Goal: Information Seeking & Learning: Find specific fact

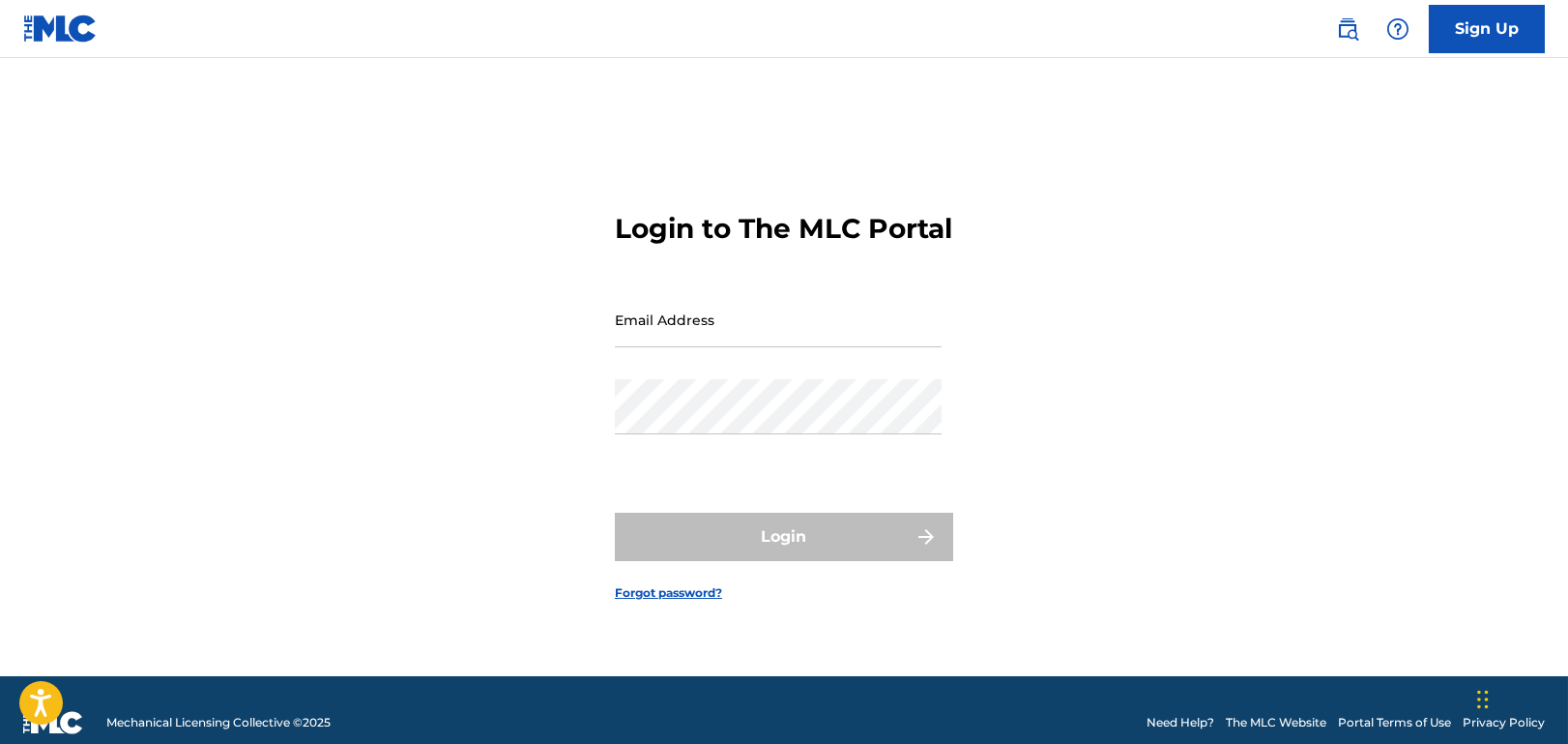
click at [710, 339] on input "Email Address" at bounding box center [778, 319] width 327 height 55
type input "[EMAIL_ADDRESS][DOMAIN_NAME]"
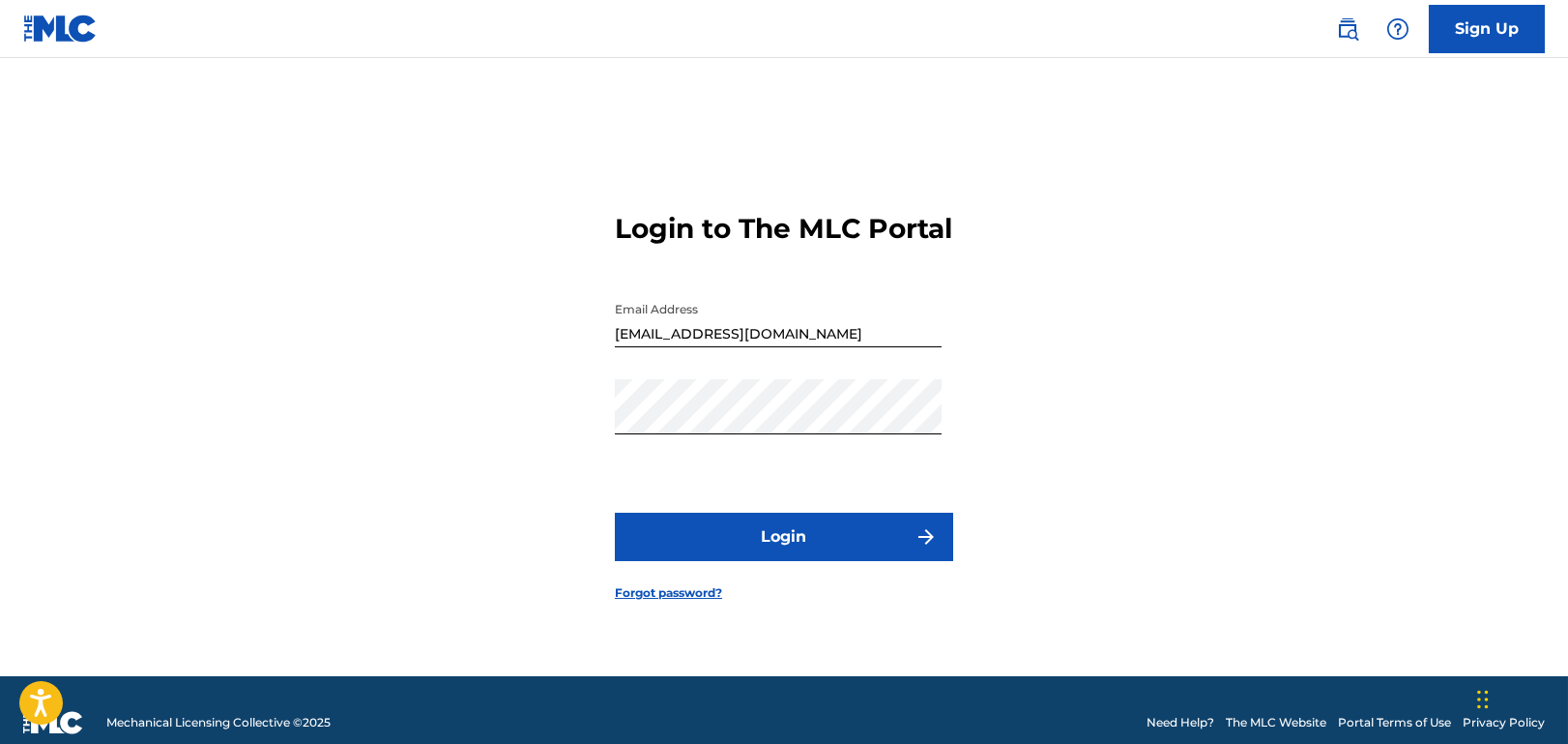
click at [784, 558] on button "Login" at bounding box center [783, 536] width 338 height 48
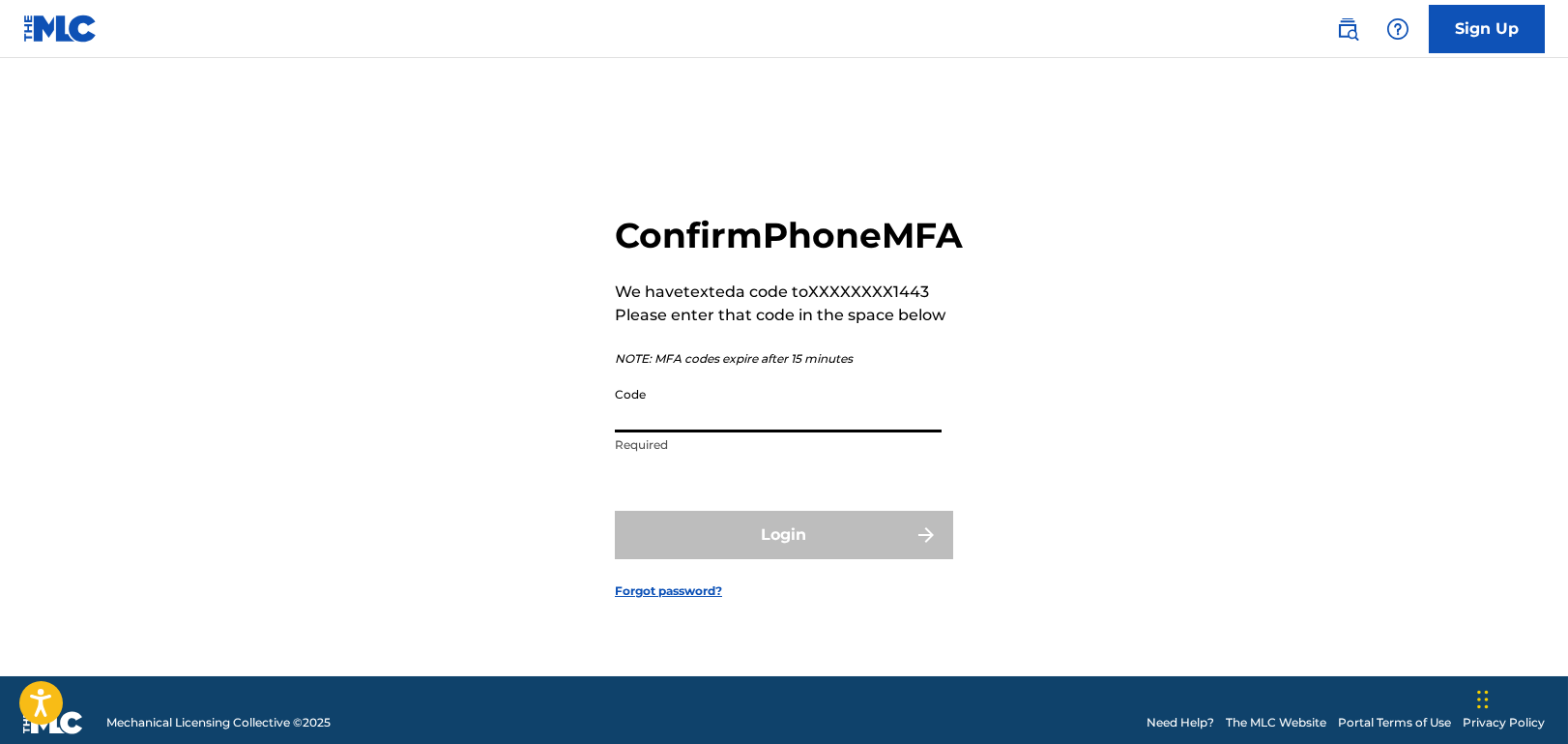
click at [757, 433] on input "Code" at bounding box center [778, 405] width 327 height 55
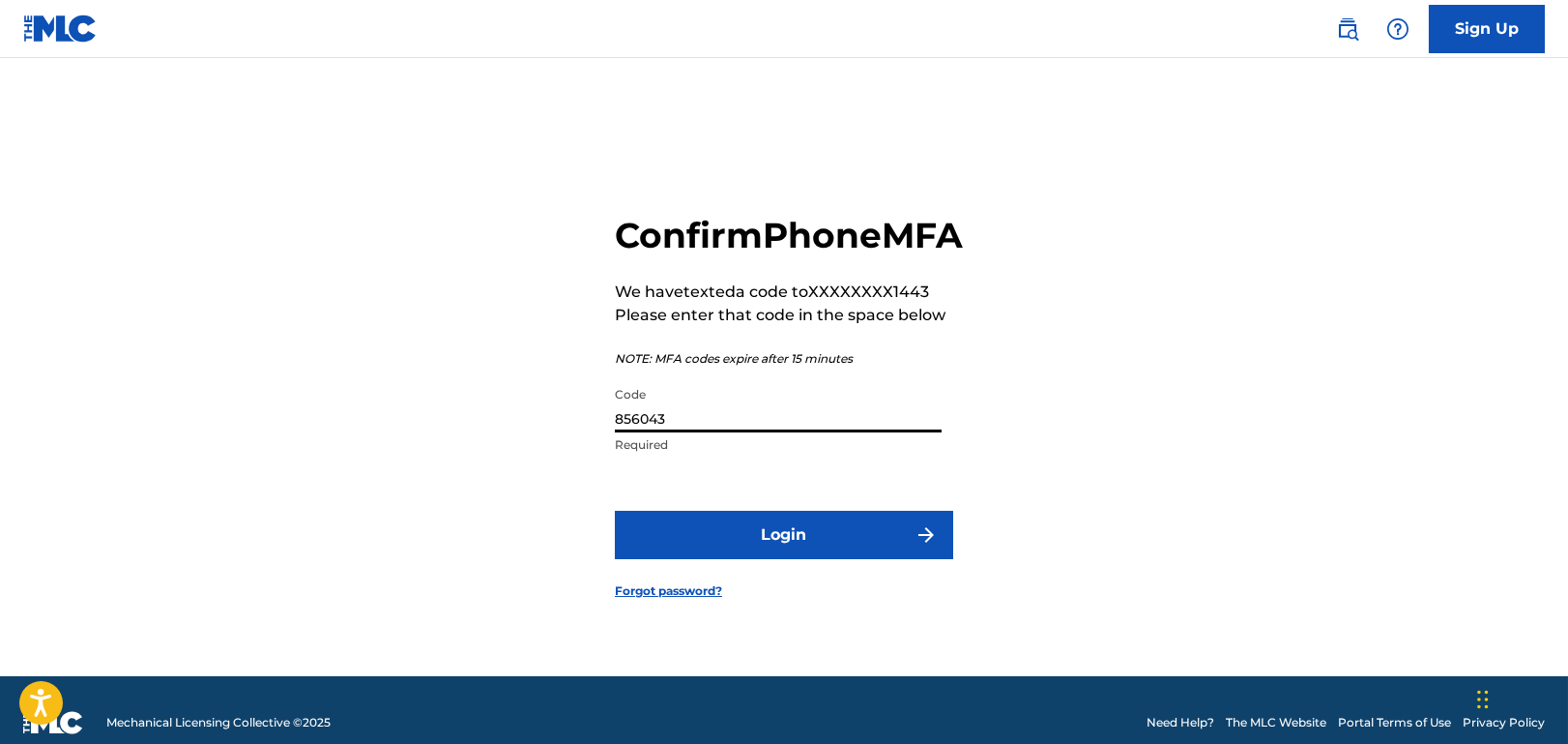
type input "856043"
click at [615, 510] on button "Login" at bounding box center [783, 534] width 338 height 48
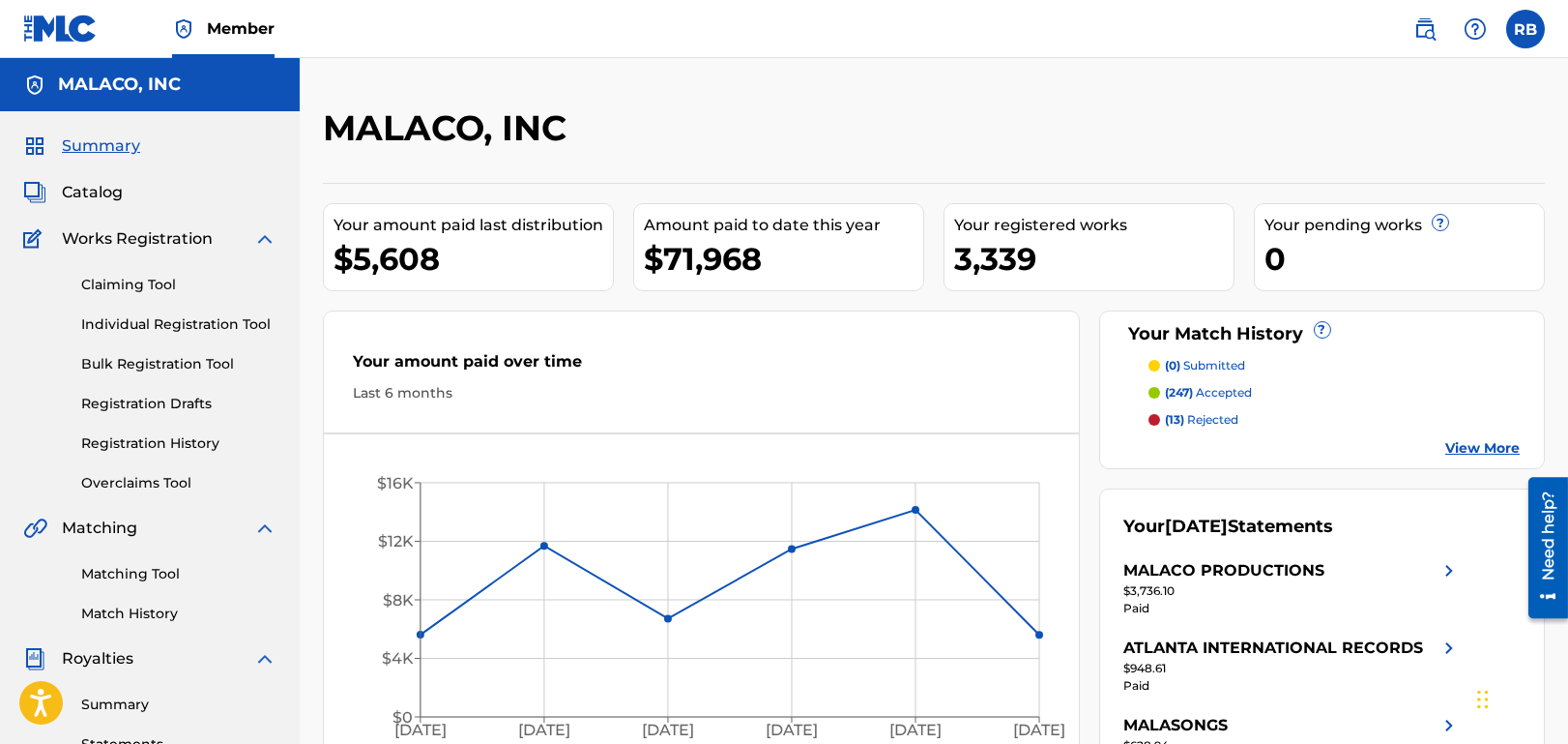
click at [97, 193] on span "Catalog" at bounding box center [93, 193] width 61 height 24
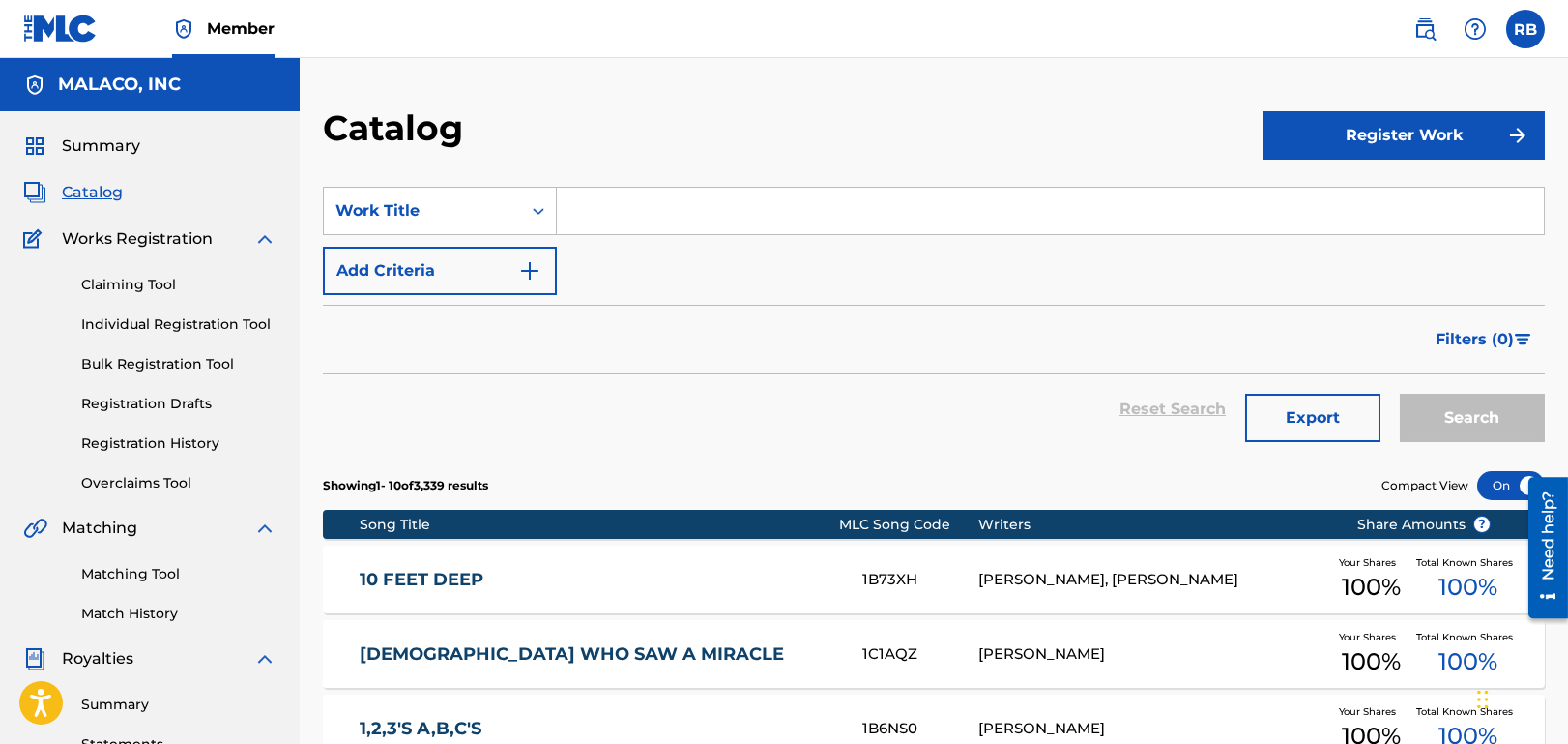
click at [720, 212] on input "Search Form" at bounding box center [1050, 210] width 987 height 46
paste input "Weight of the World"
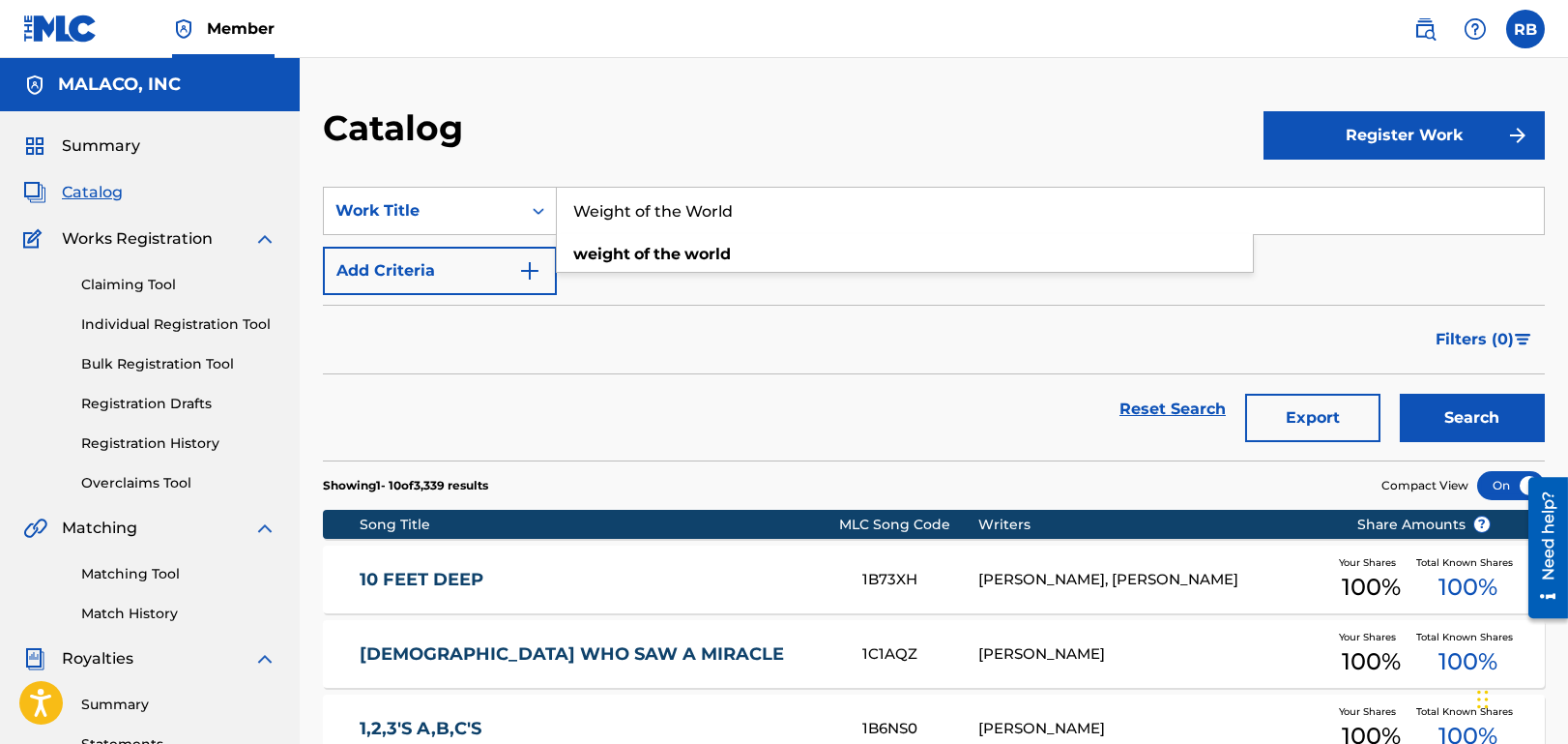
type input "Weight of the World"
click at [1472, 422] on button "Search" at bounding box center [1471, 417] width 145 height 48
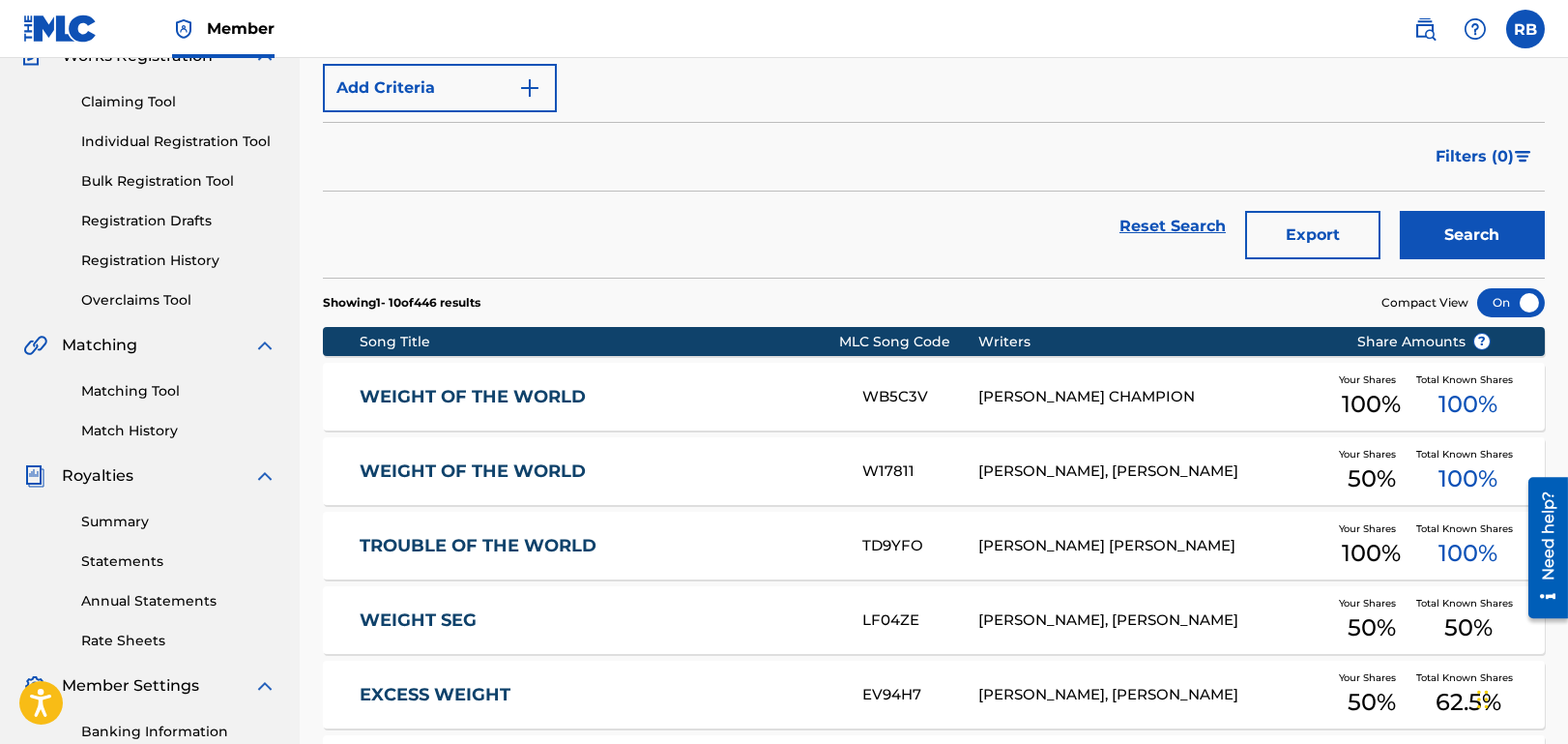
scroll to position [193, 0]
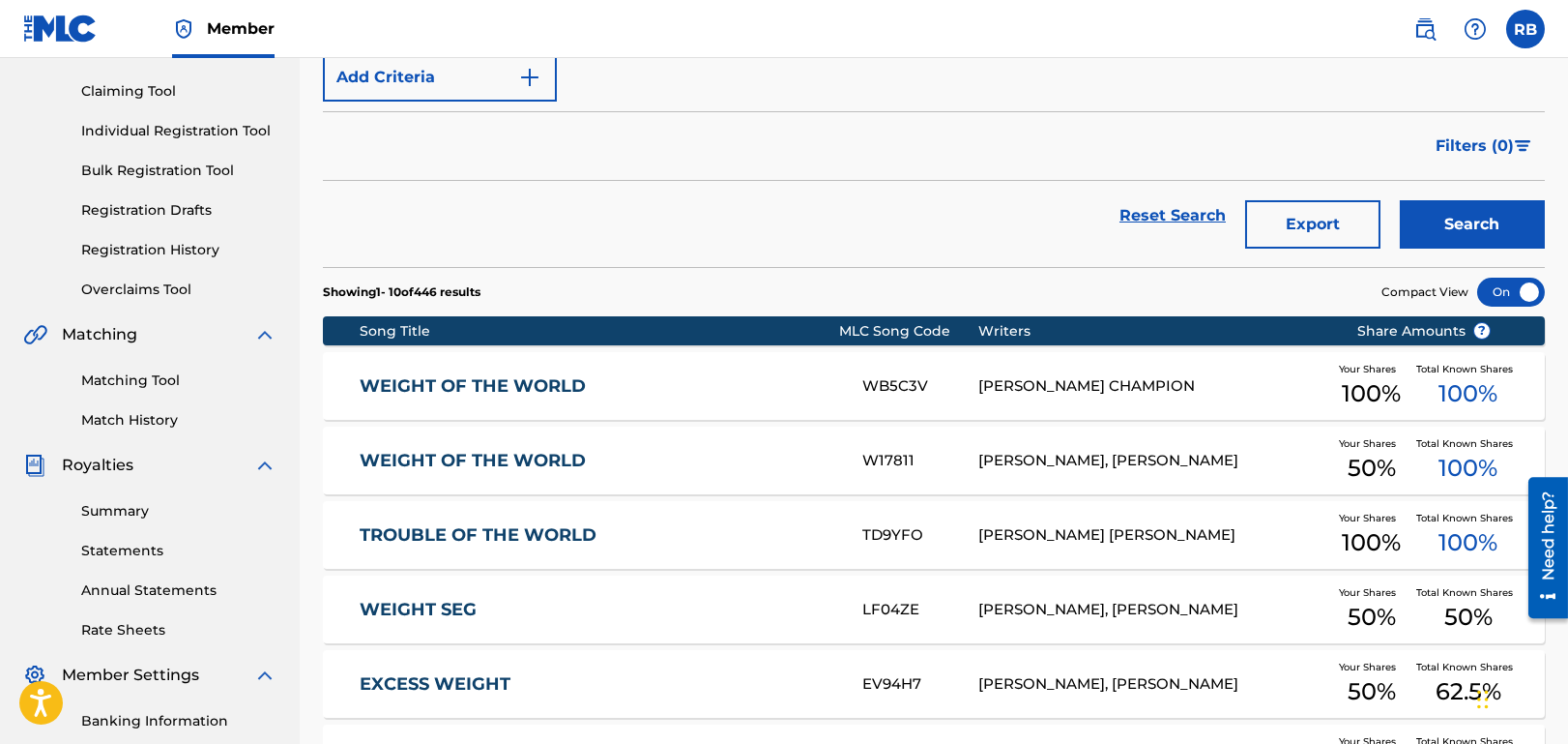
click at [570, 377] on link "WEIGHT OF THE WORLD" at bounding box center [598, 386] width 478 height 23
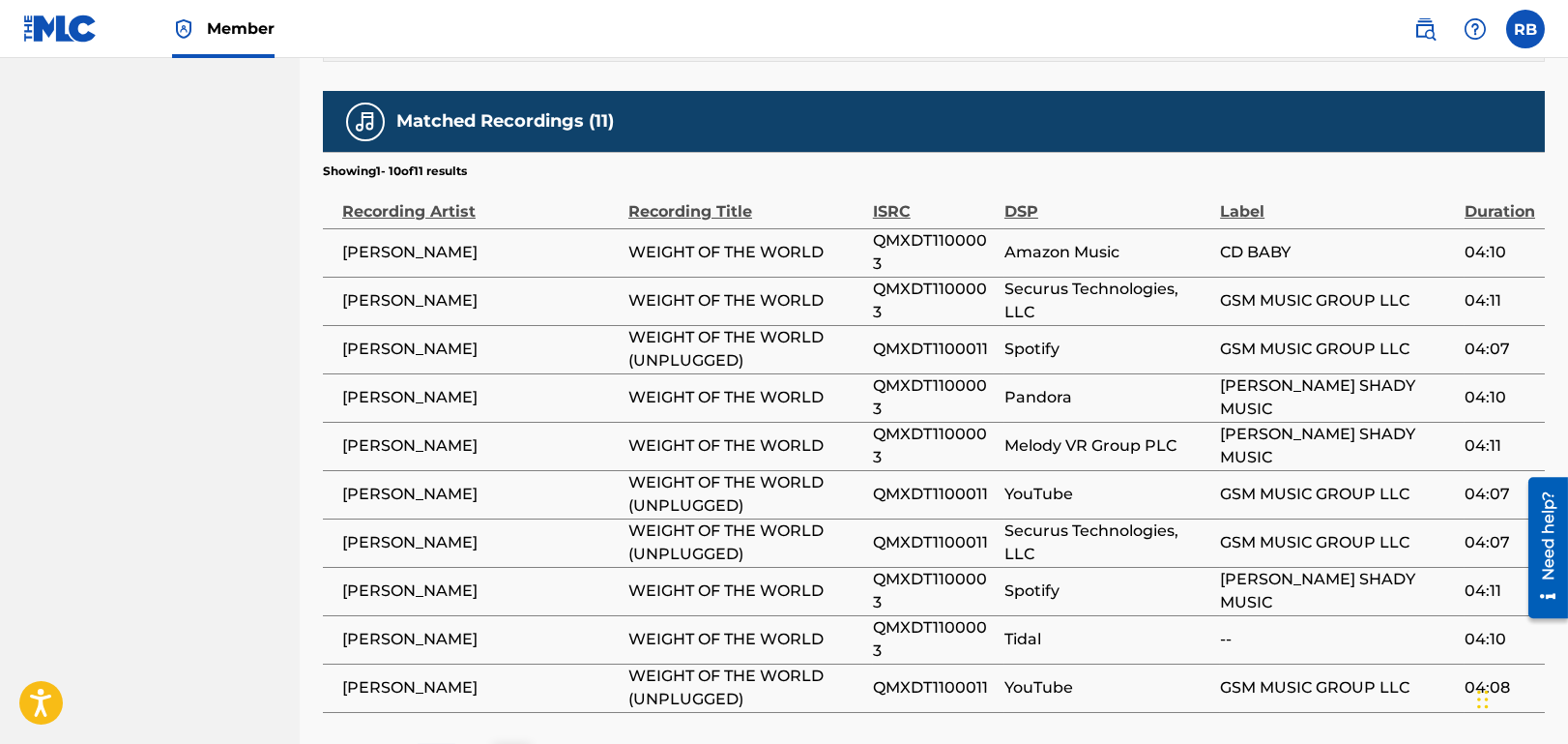
scroll to position [1322, 0]
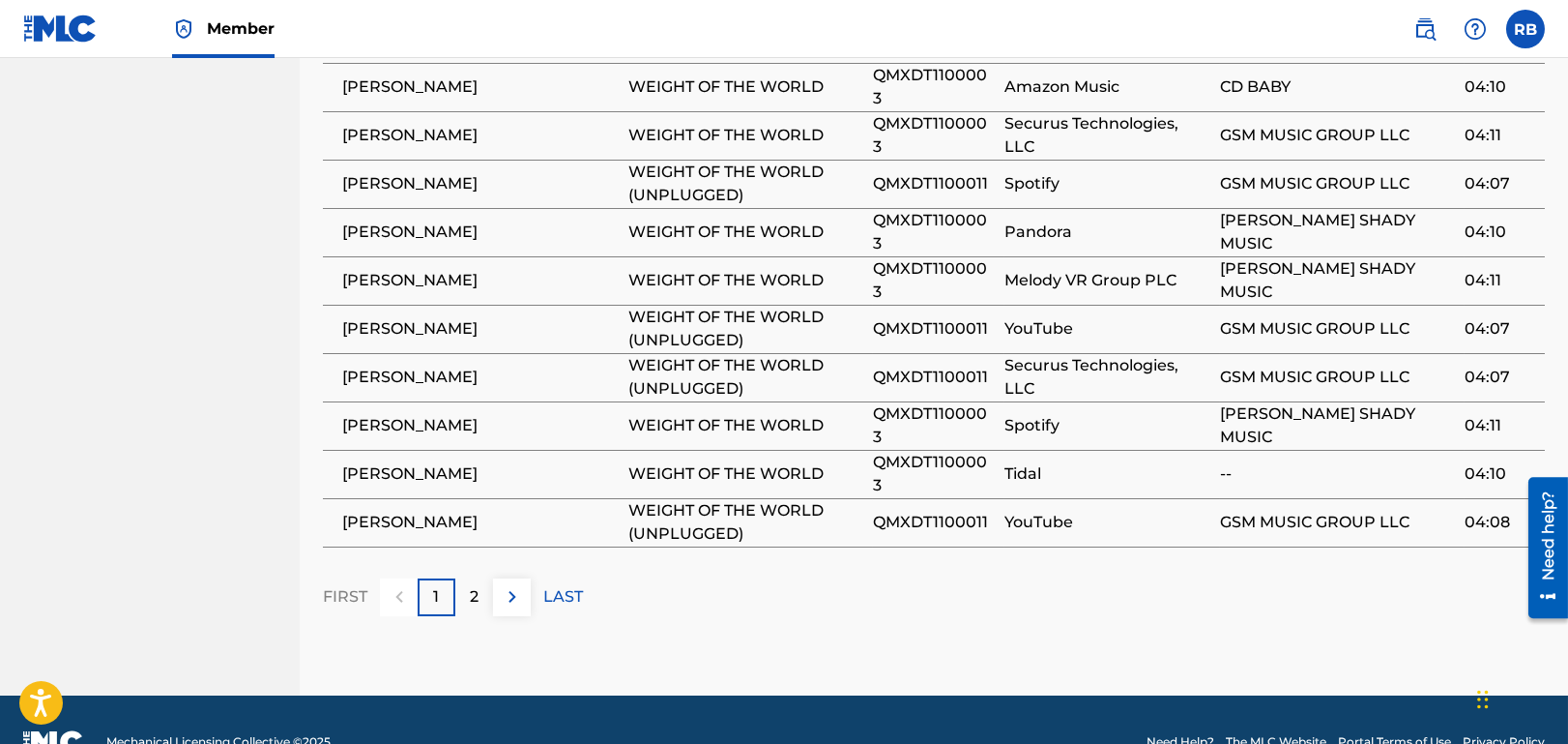
click at [459, 578] on div "2" at bounding box center [474, 597] width 37 height 37
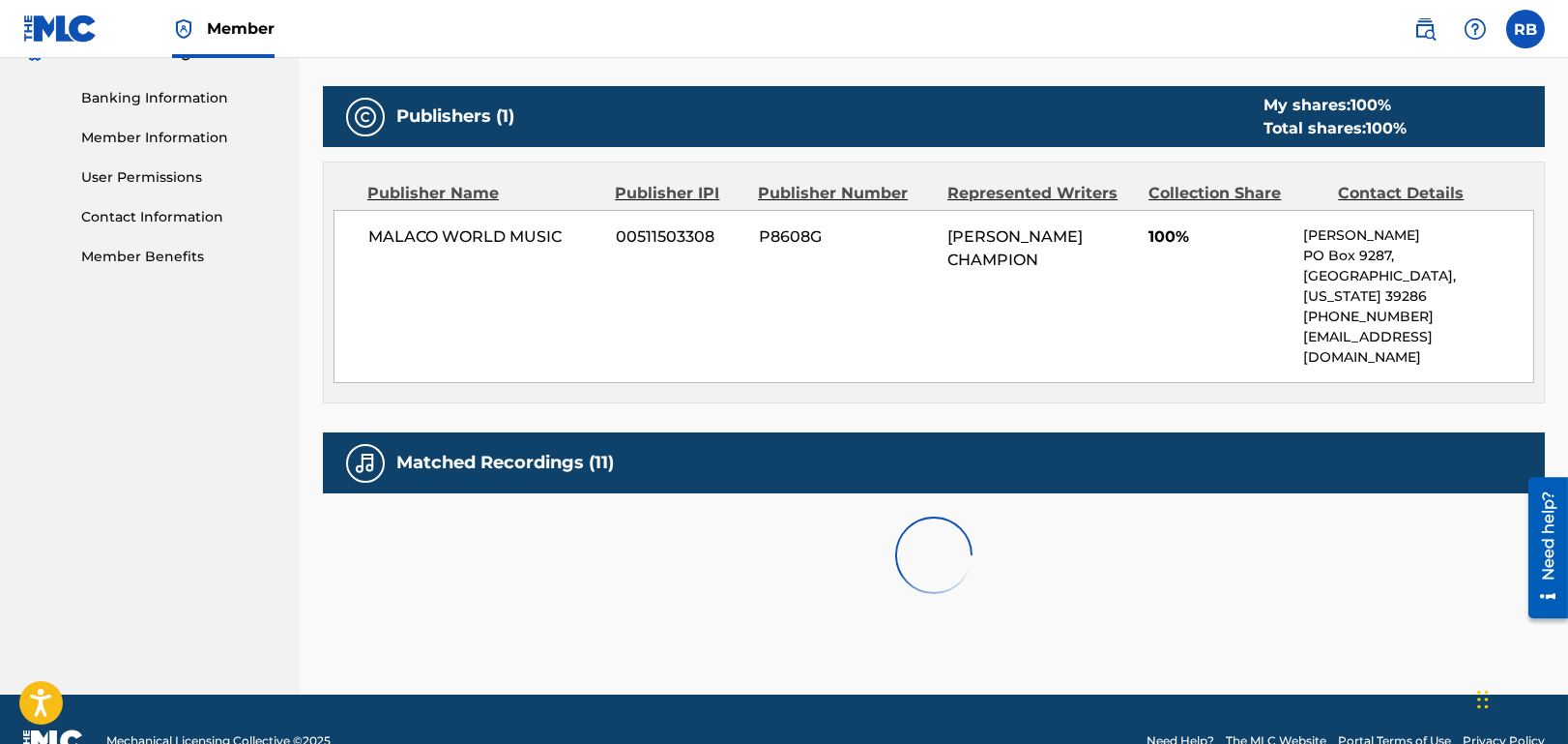
scroll to position [889, 0]
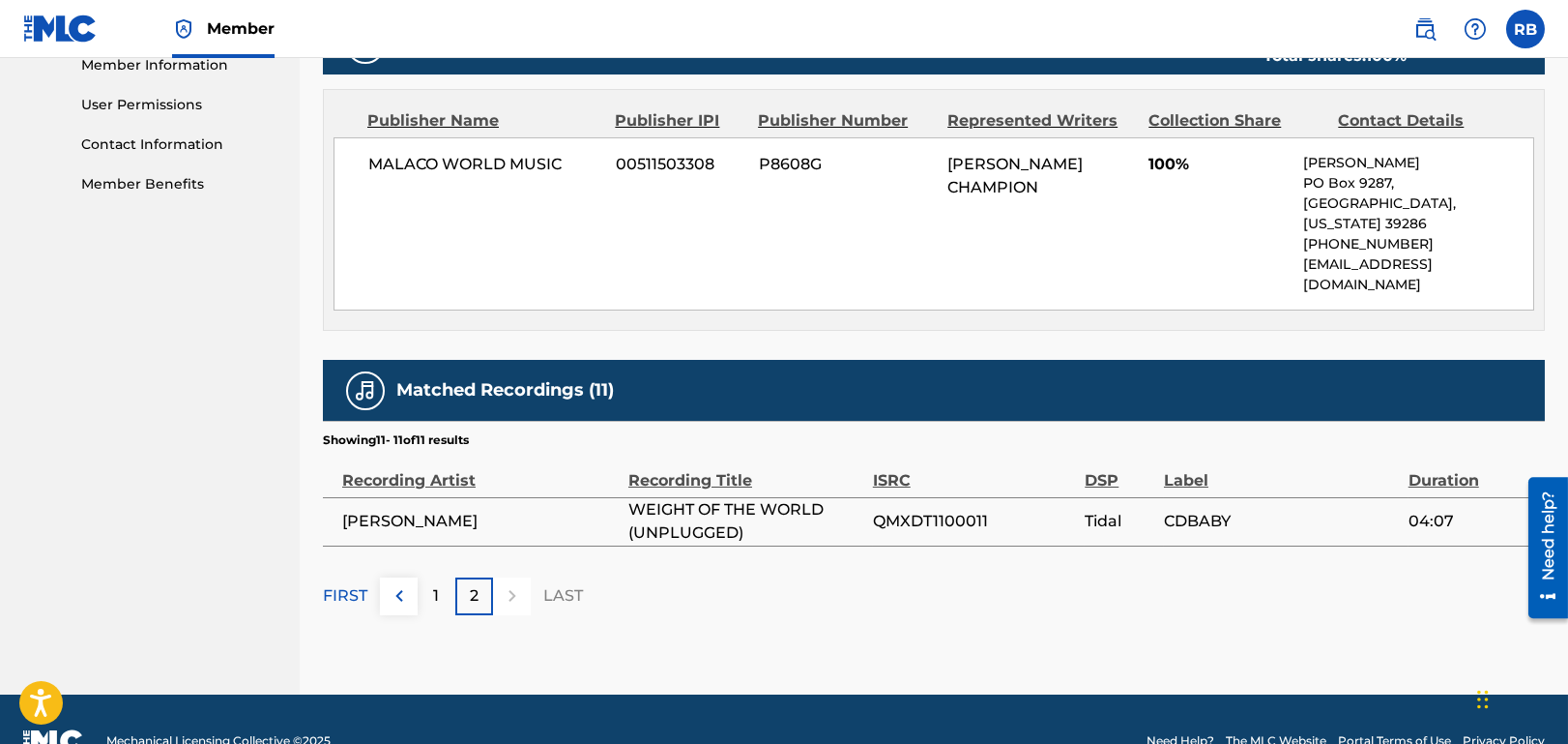
click at [439, 584] on p "1" at bounding box center [437, 596] width 6 height 24
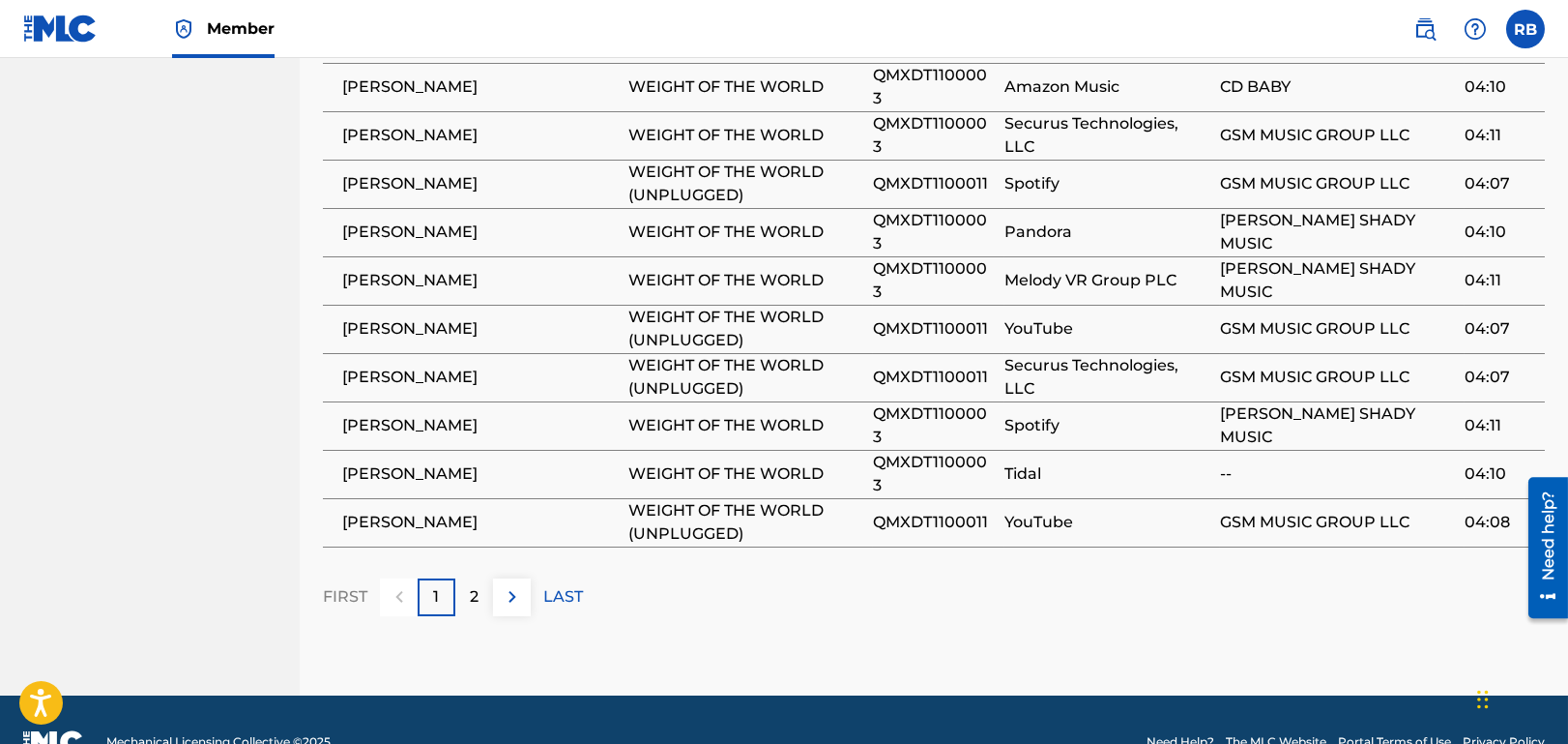
scroll to position [936, 0]
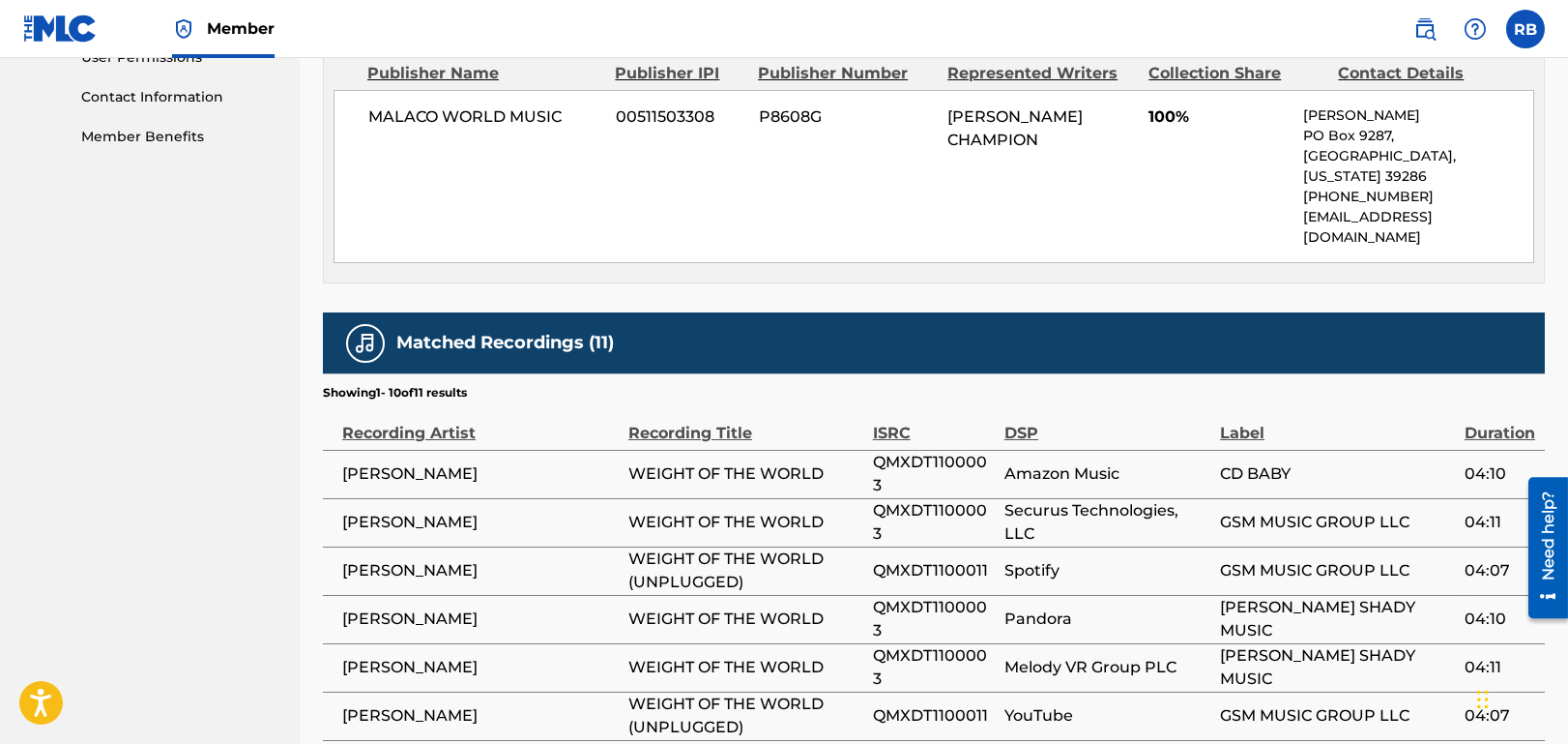
click at [916, 450] on span "QMXDT1100003" at bounding box center [934, 473] width 122 height 46
click at [924, 450] on span "QMXDT1100003" at bounding box center [934, 473] width 122 height 46
drag, startPoint x: 985, startPoint y: 415, endPoint x: 858, endPoint y: 415, distance: 127.0
click at [858, 449] on tr "GRADY CHAMPION WEIGHT OF THE WORLD QMXDT1100003 Amazon Music CD BABY 04:10" at bounding box center [934, 473] width 1221 height 48
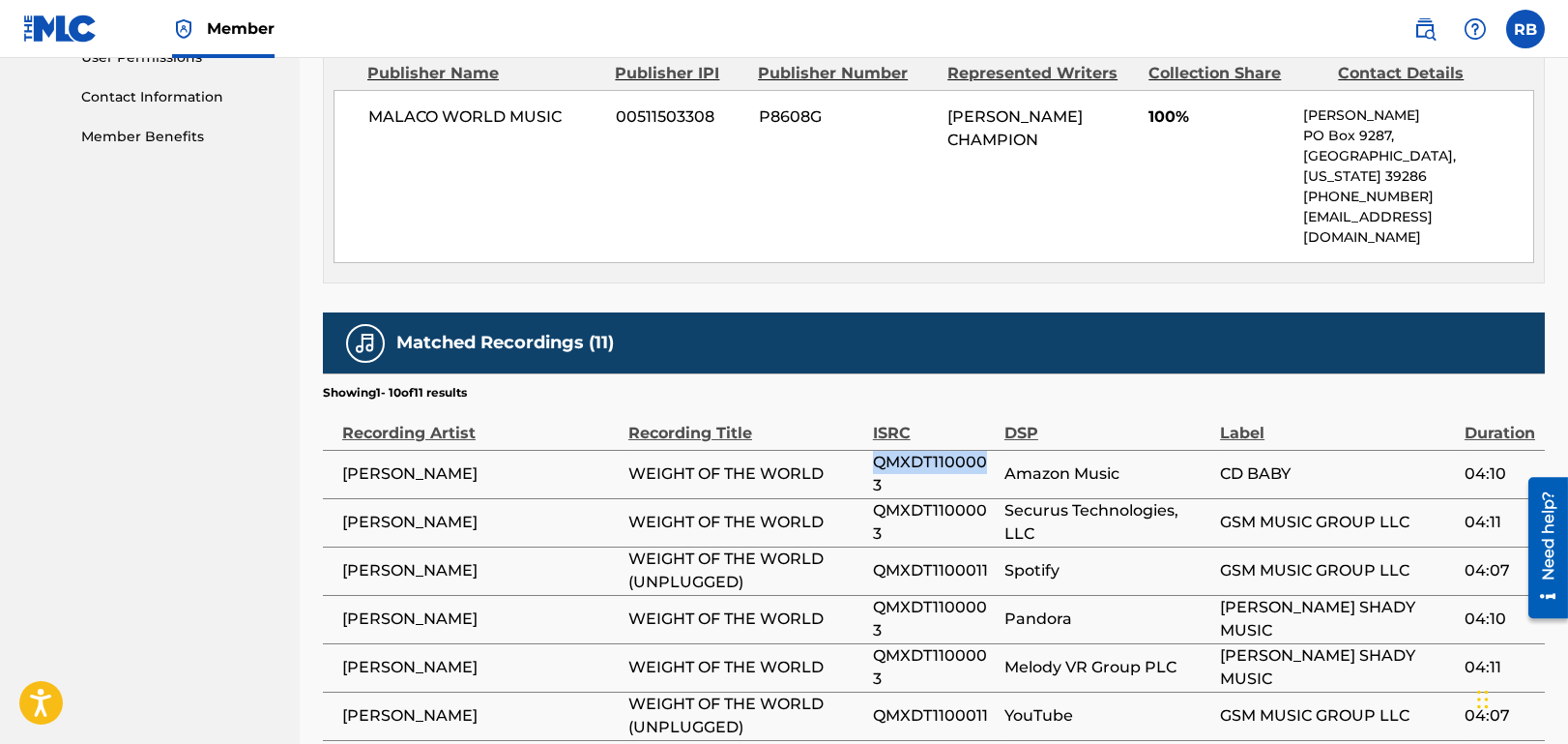
copy tr "QMXDT110000"
click at [915, 559] on span "QMXDT1100011" at bounding box center [934, 571] width 122 height 24
copy span "QMXDT1100011"
click at [925, 499] on span "QMXDT1100003" at bounding box center [934, 521] width 122 height 46
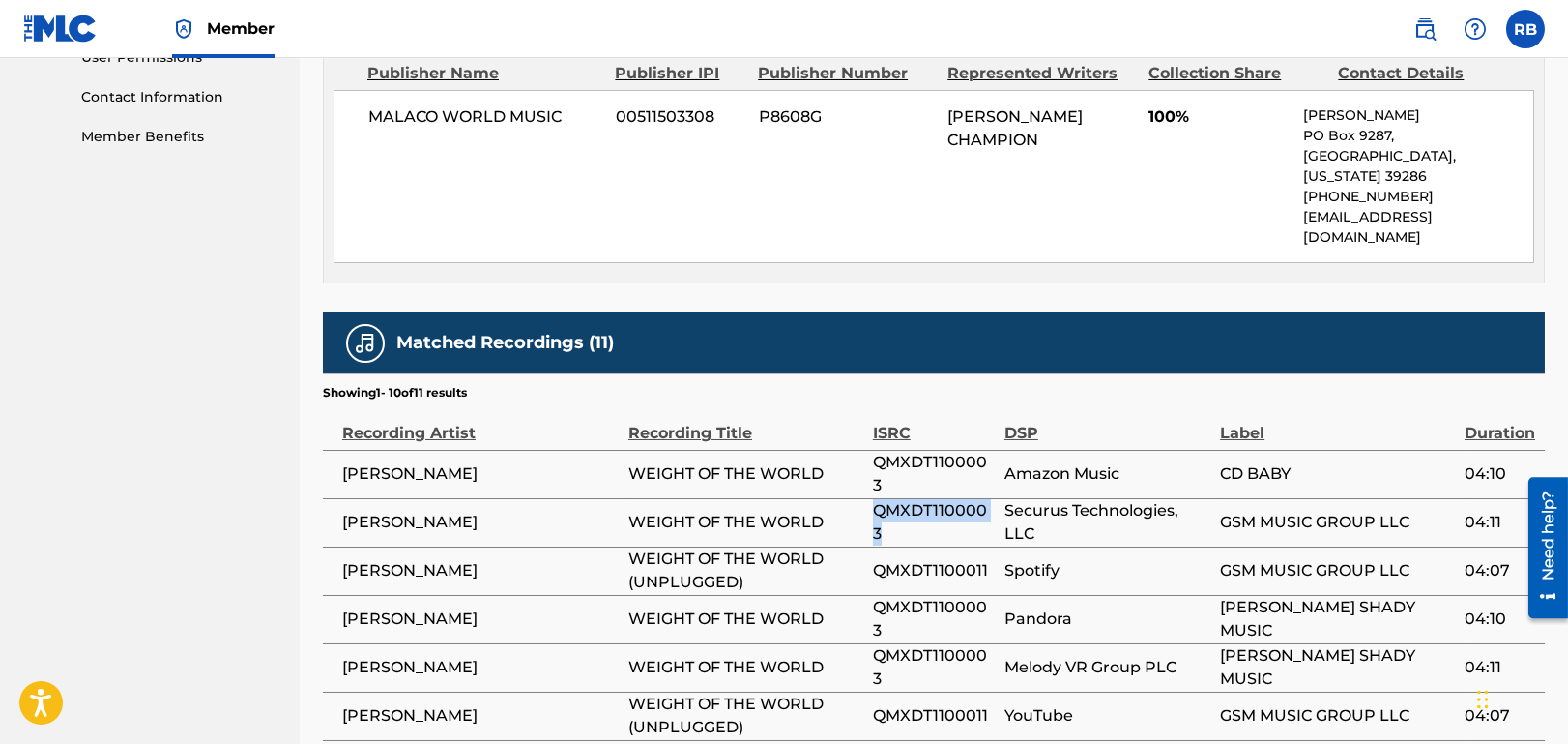
click at [925, 499] on span "QMXDT1100003" at bounding box center [934, 521] width 122 height 46
copy span "QMXDT1100003"
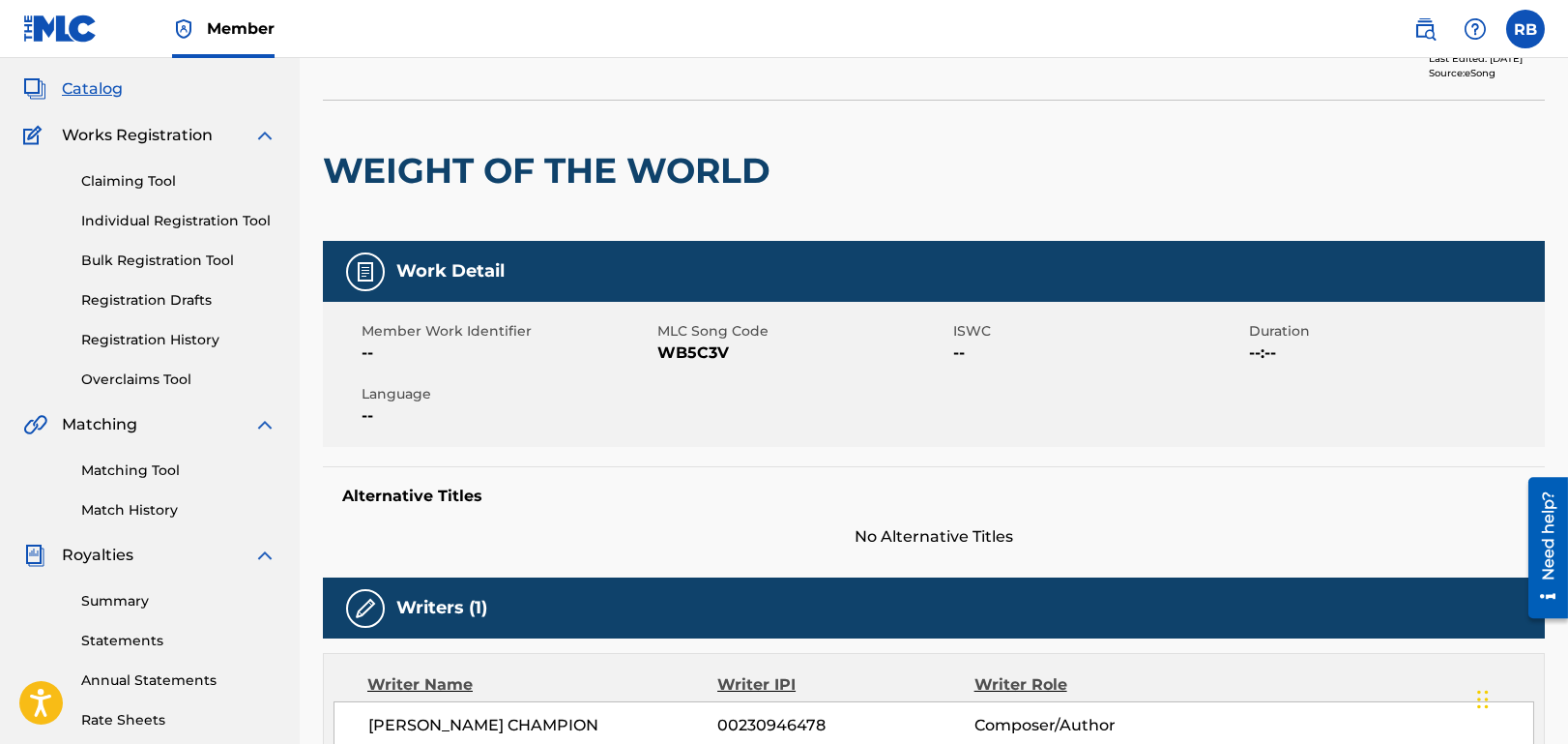
scroll to position [0, 0]
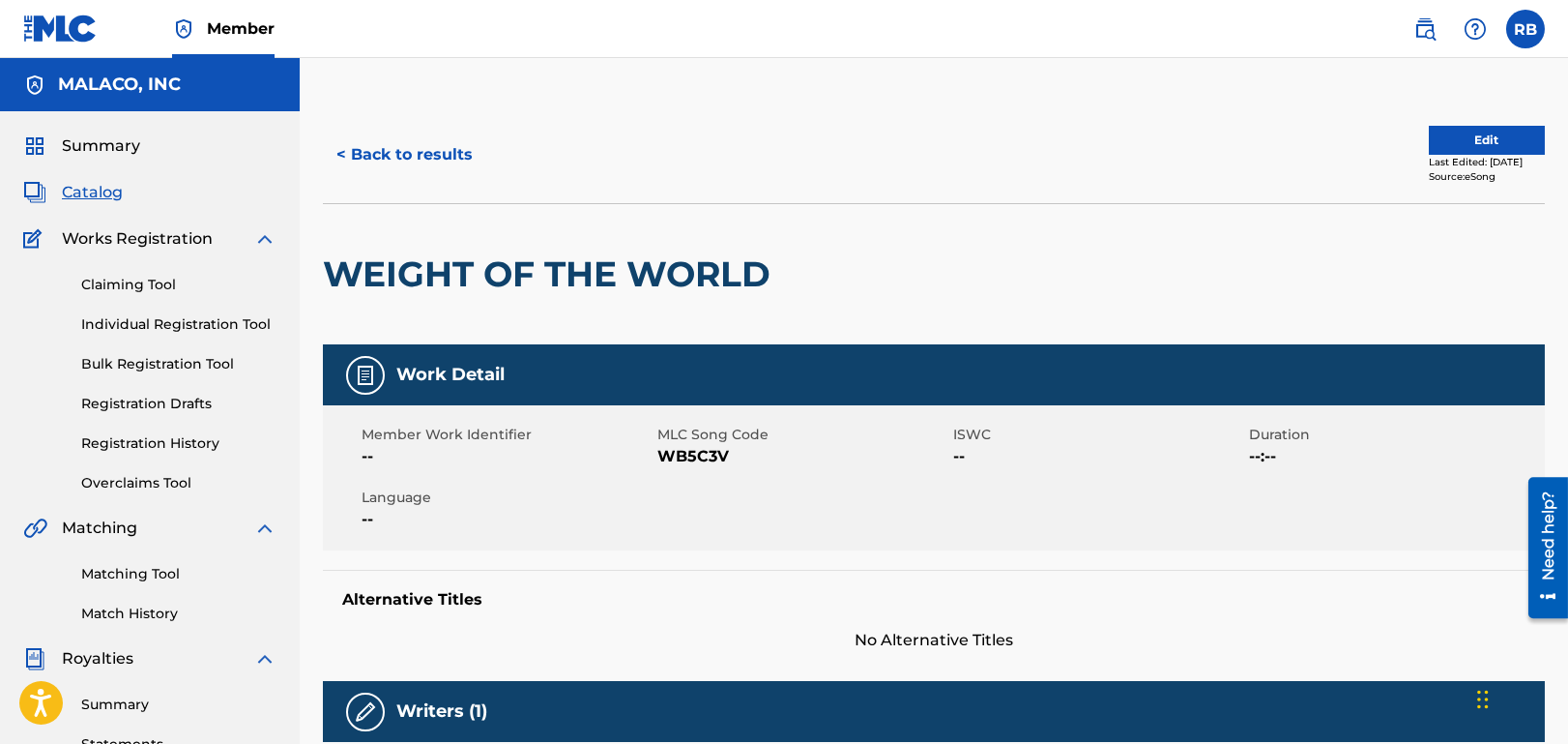
click at [376, 162] on button "< Back to results" at bounding box center [405, 154] width 163 height 48
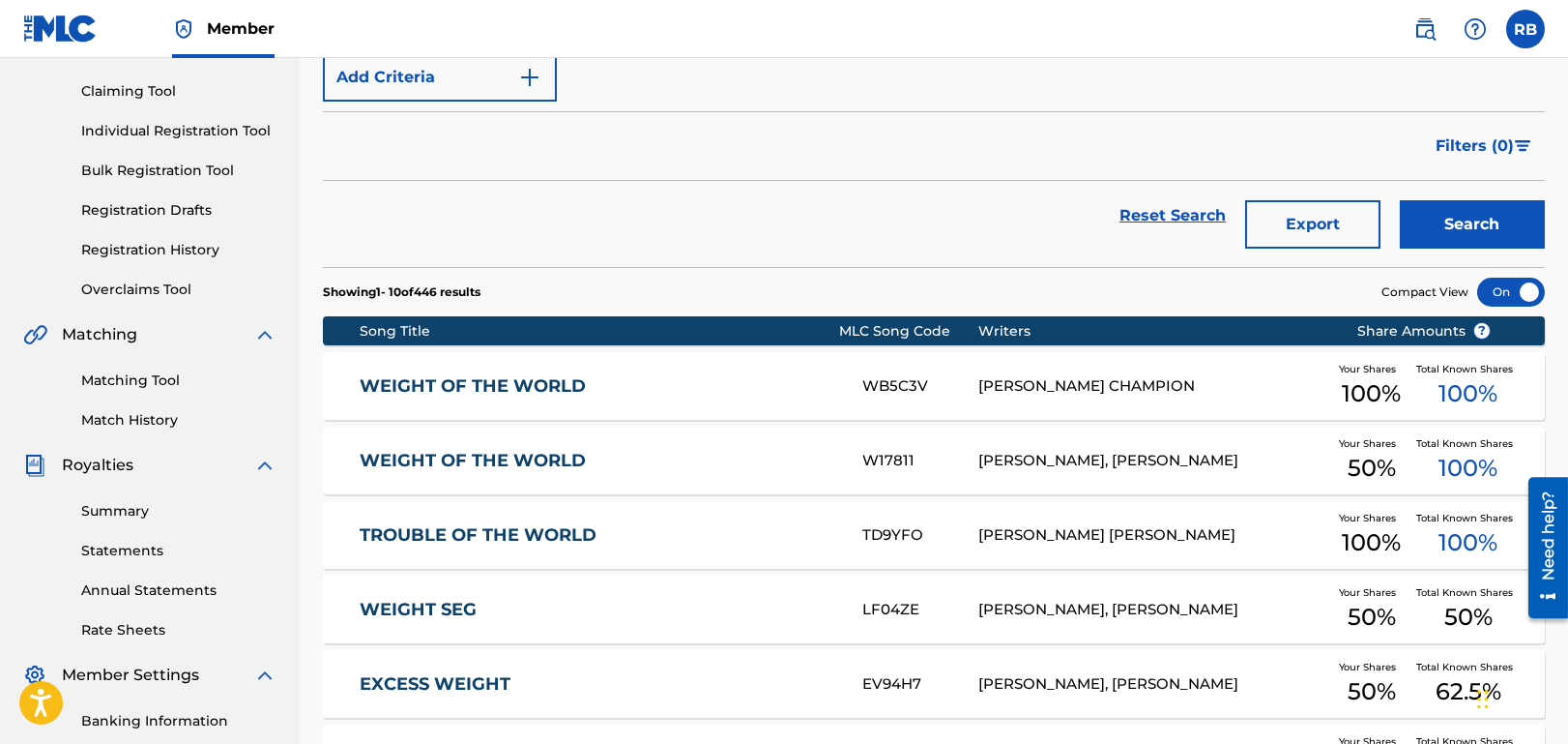
click at [644, 468] on link "WEIGHT OF THE WORLD" at bounding box center [598, 460] width 478 height 23
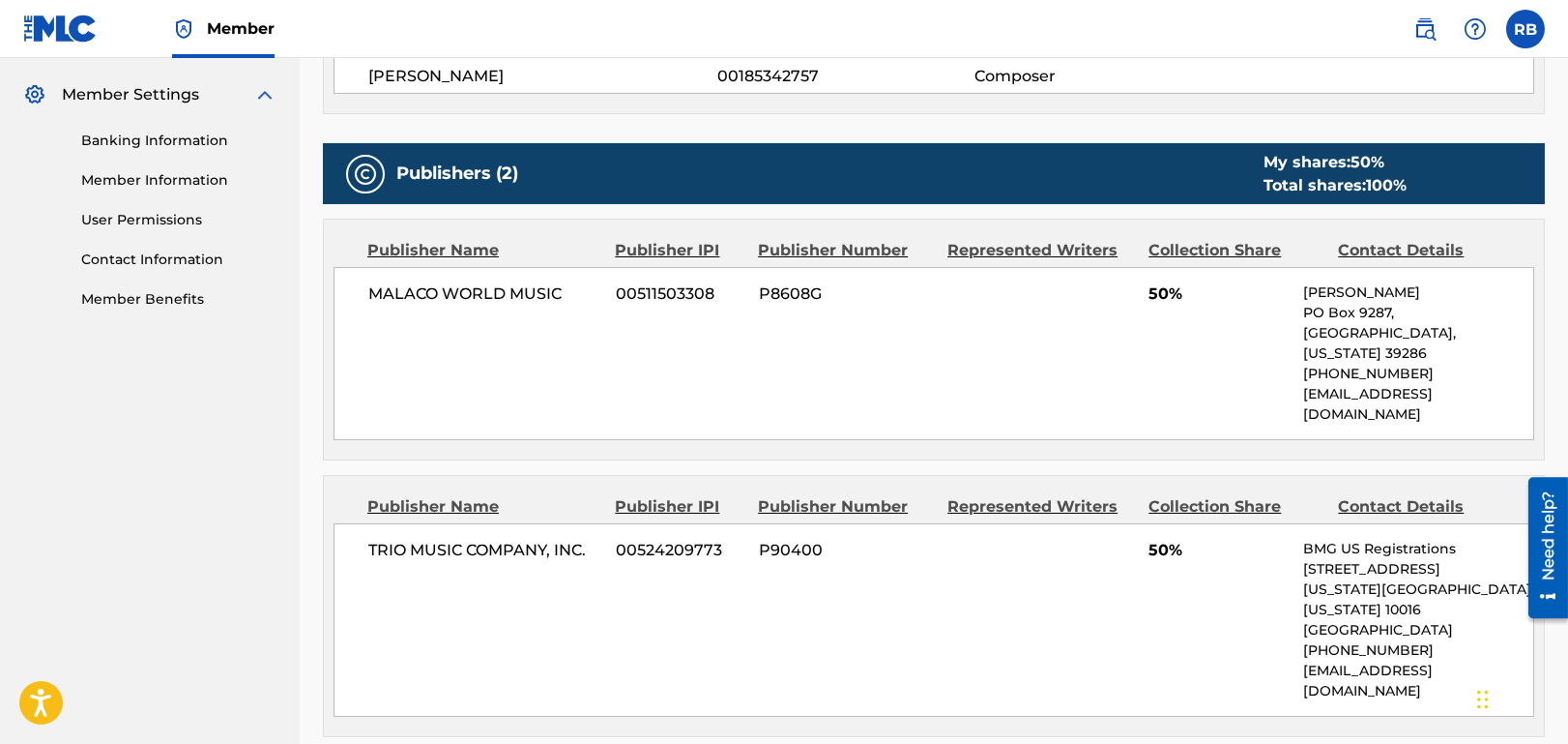
scroll to position [580, 0]
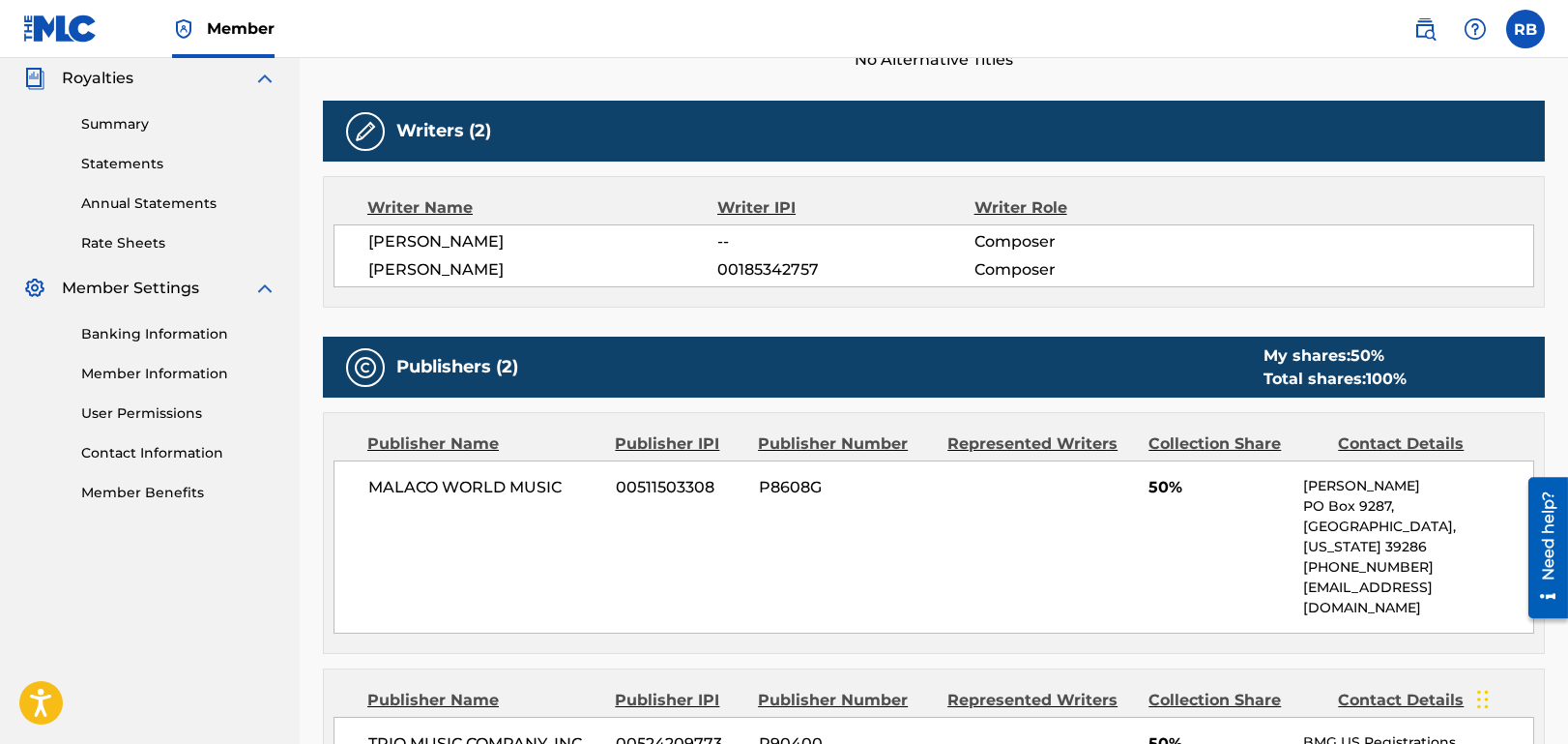
drag, startPoint x: 367, startPoint y: 269, endPoint x: 587, endPoint y: 281, distance: 220.3
click at [587, 281] on div "JOE STARK -- Composer KEVIN JOSEPH BOWE 00185342757 Composer" at bounding box center [934, 256] width 1201 height 63
copy span "KEVIN JOSEPH BOWE"
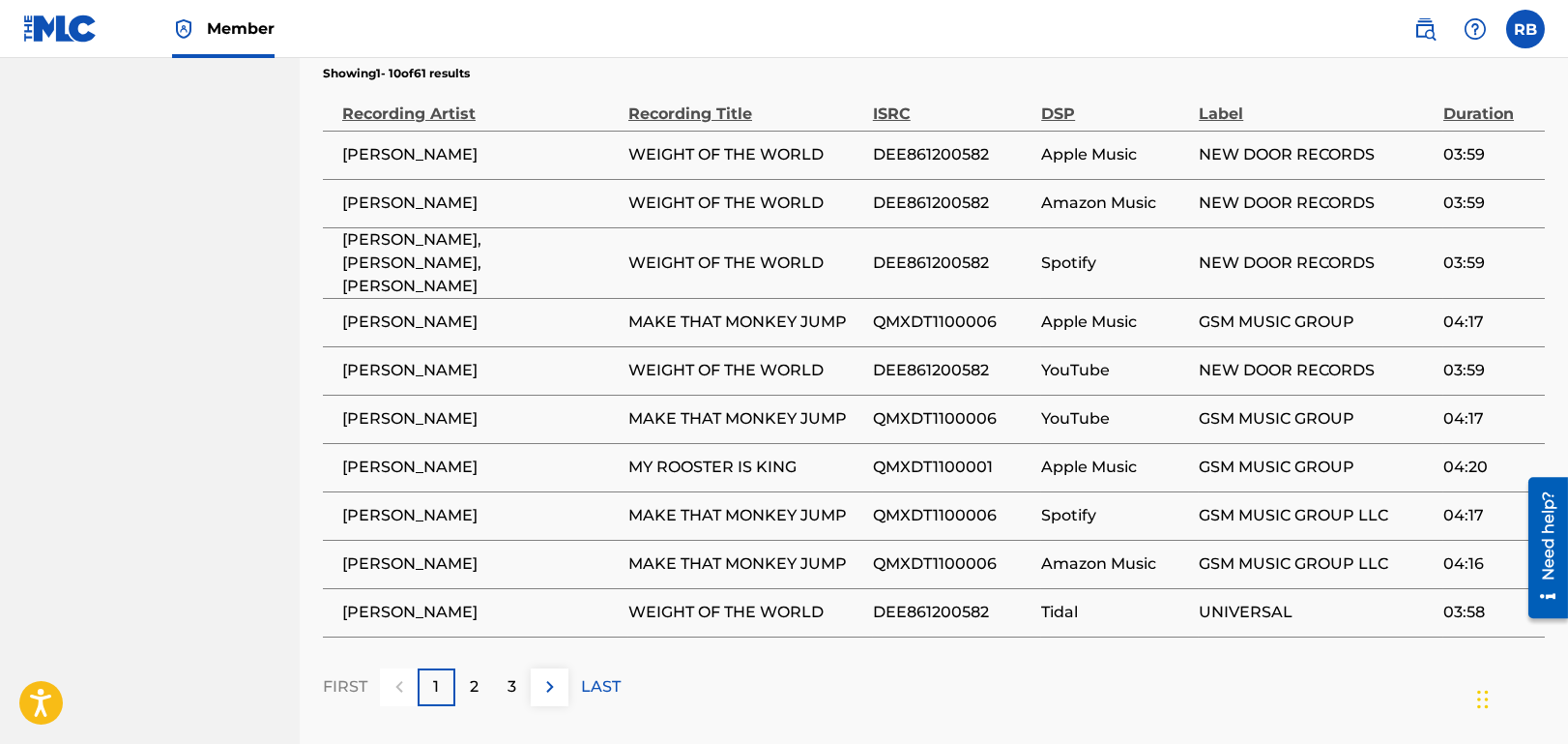
scroll to position [1547, 0]
click at [467, 667] on div "2" at bounding box center [474, 686] width 37 height 37
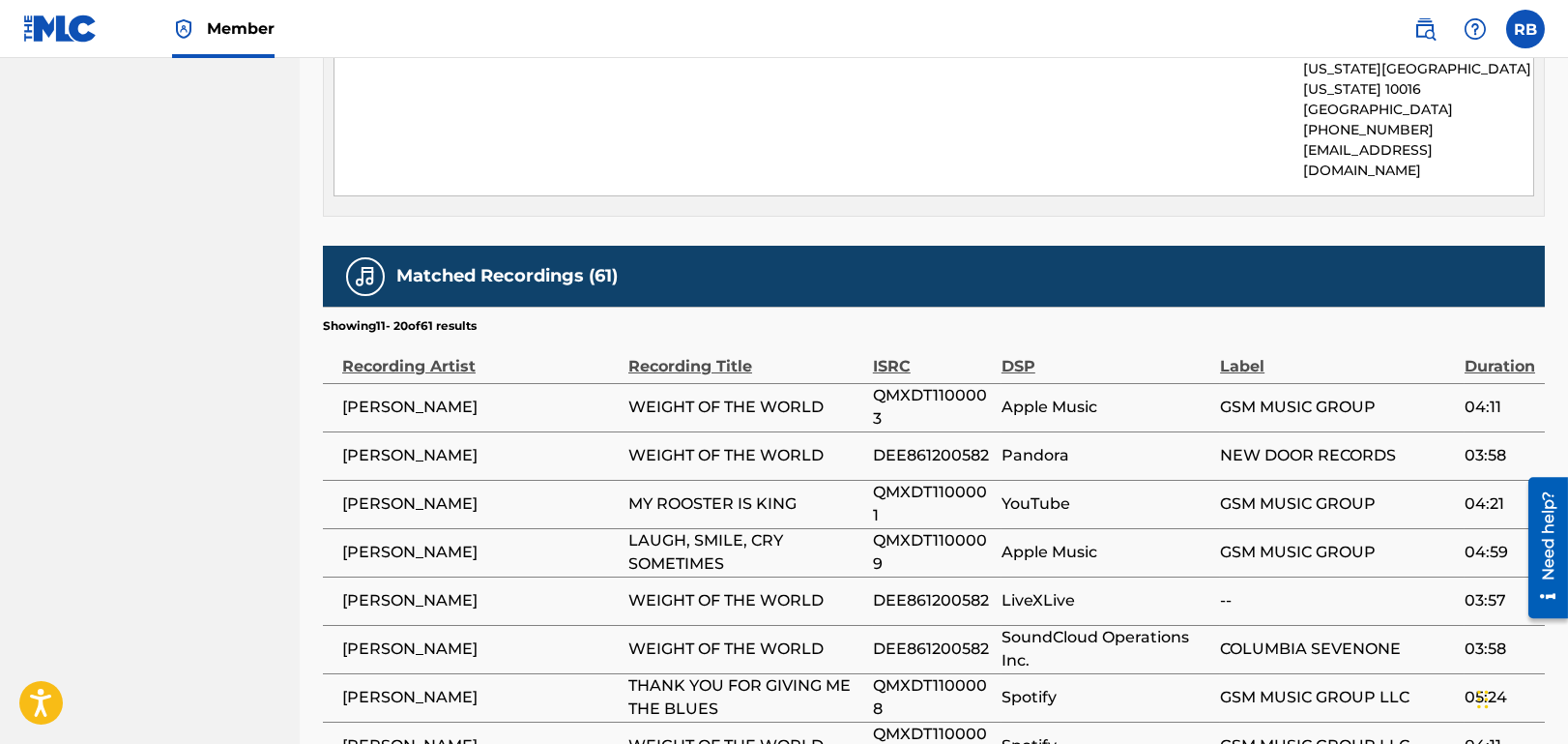
scroll to position [1451, 0]
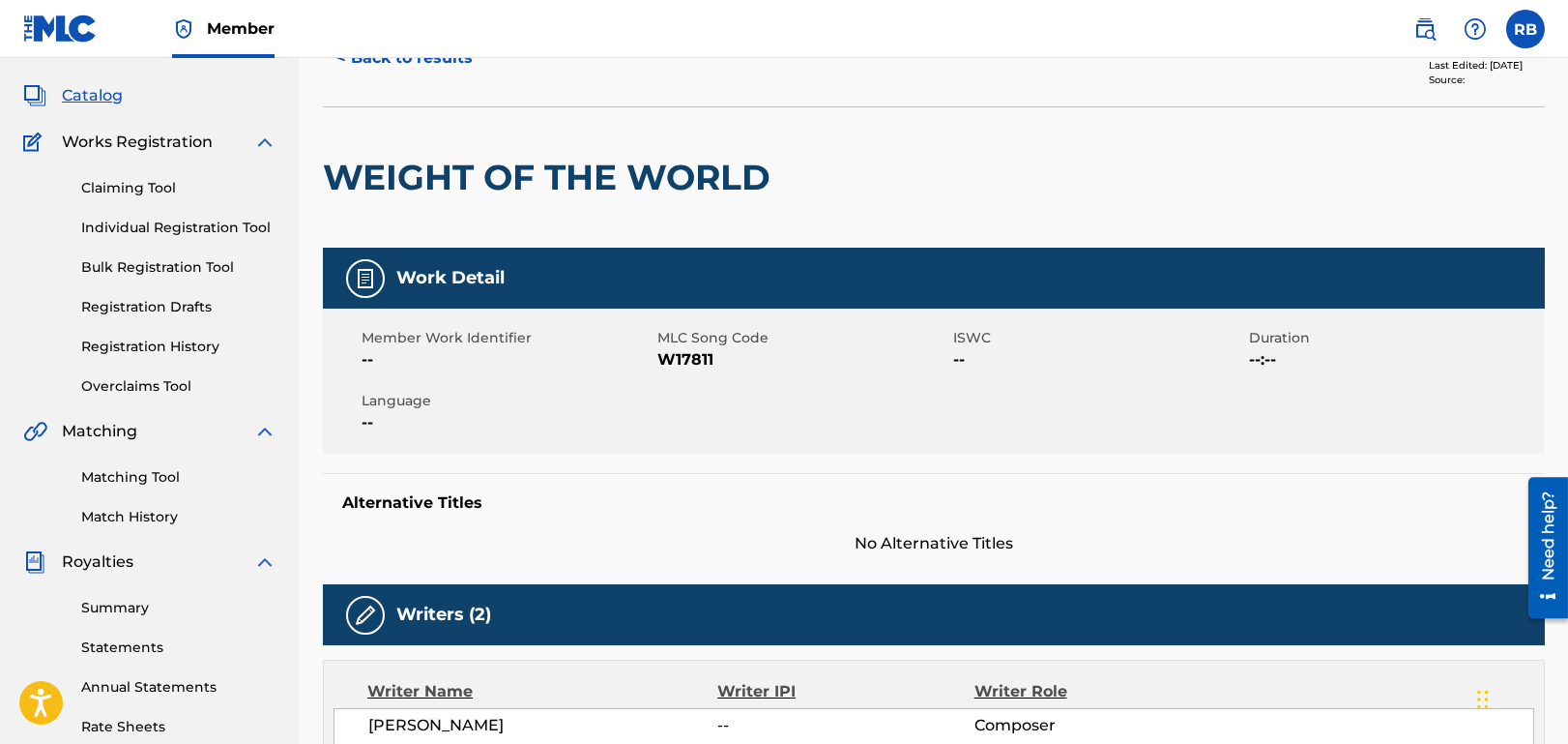
scroll to position [0, 0]
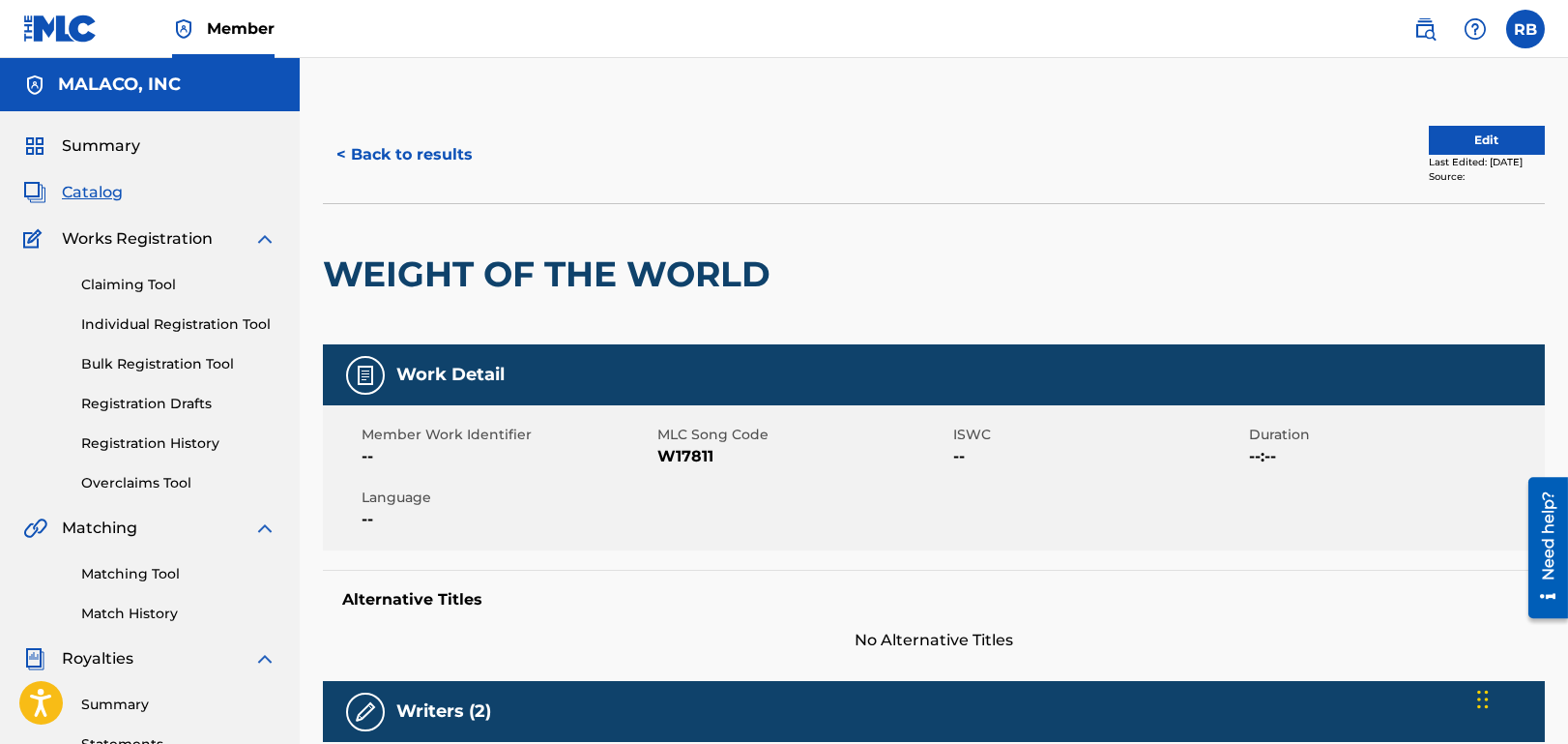
click at [398, 160] on button "< Back to results" at bounding box center [405, 154] width 163 height 48
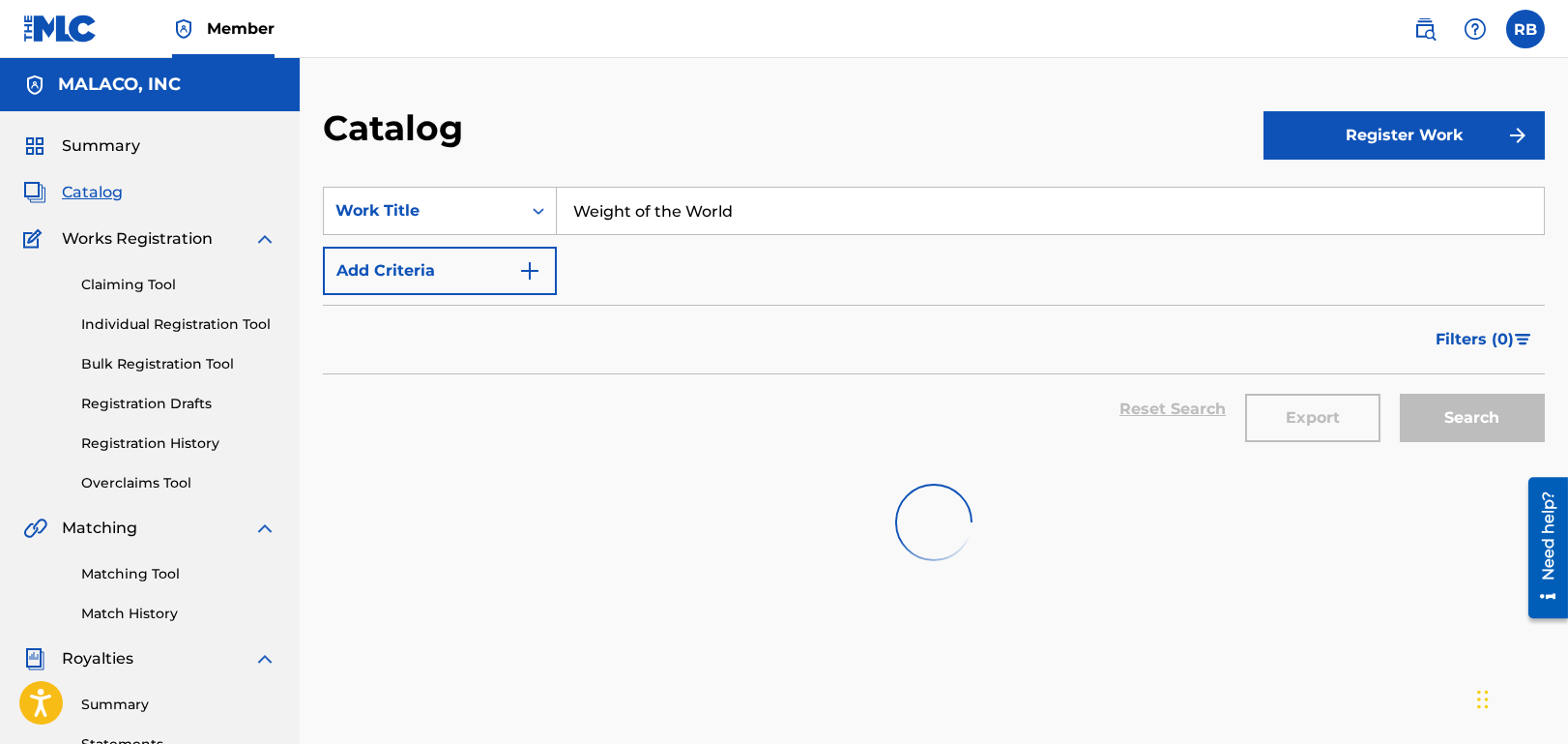
scroll to position [193, 0]
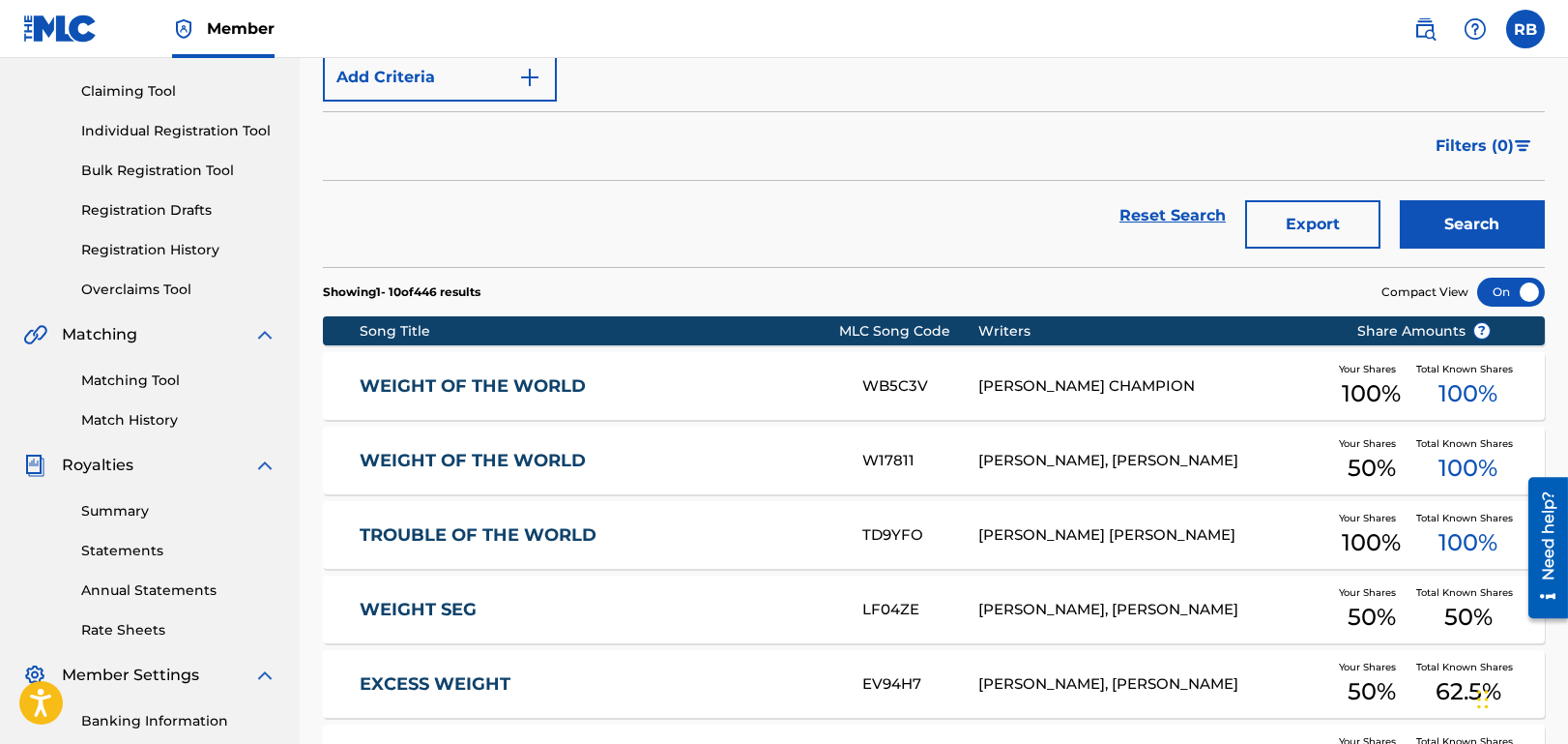
click at [516, 459] on link "WEIGHT OF THE WORLD" at bounding box center [598, 460] width 478 height 23
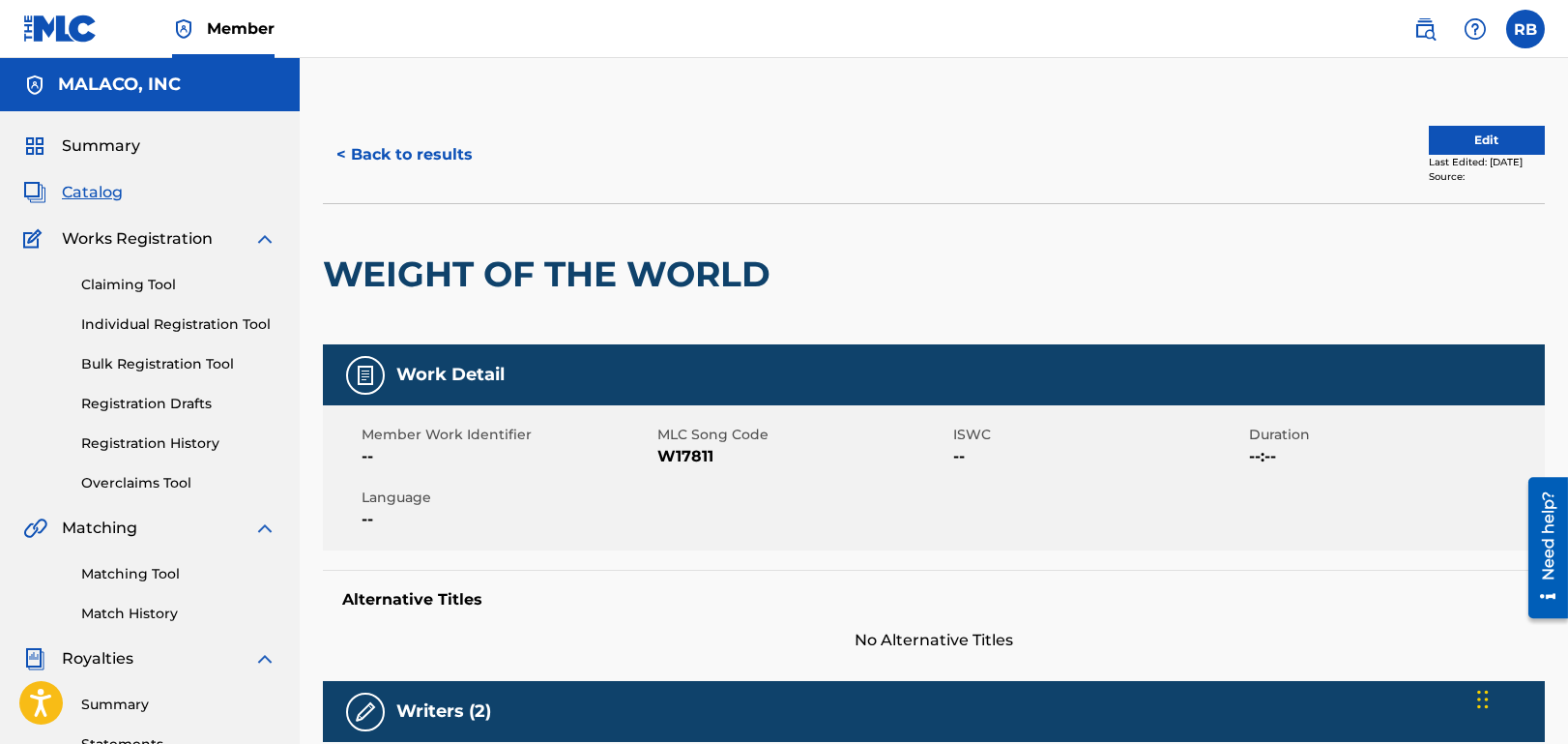
click at [386, 141] on button "< Back to results" at bounding box center [405, 154] width 163 height 48
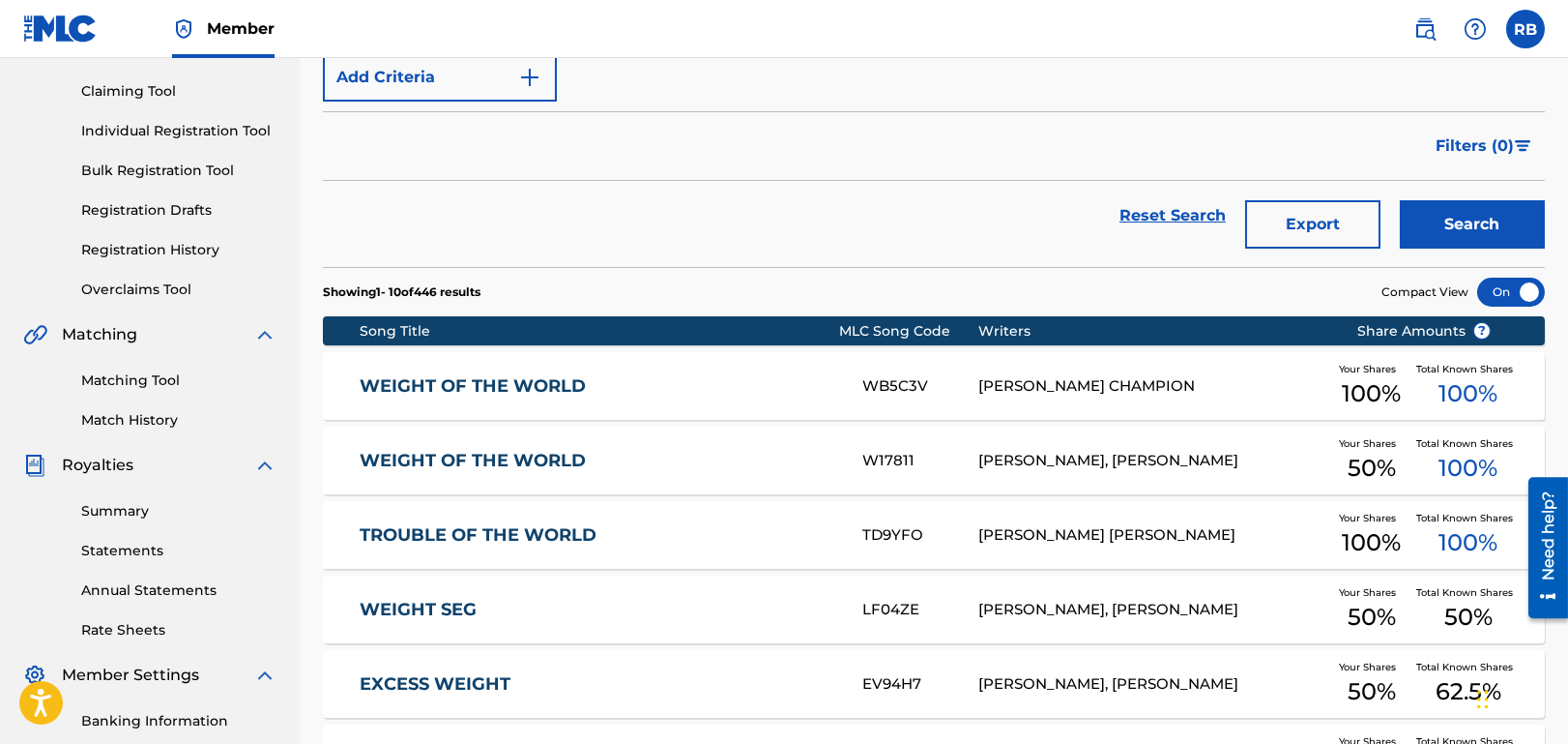
click at [509, 377] on link "WEIGHT OF THE WORLD" at bounding box center [598, 386] width 478 height 23
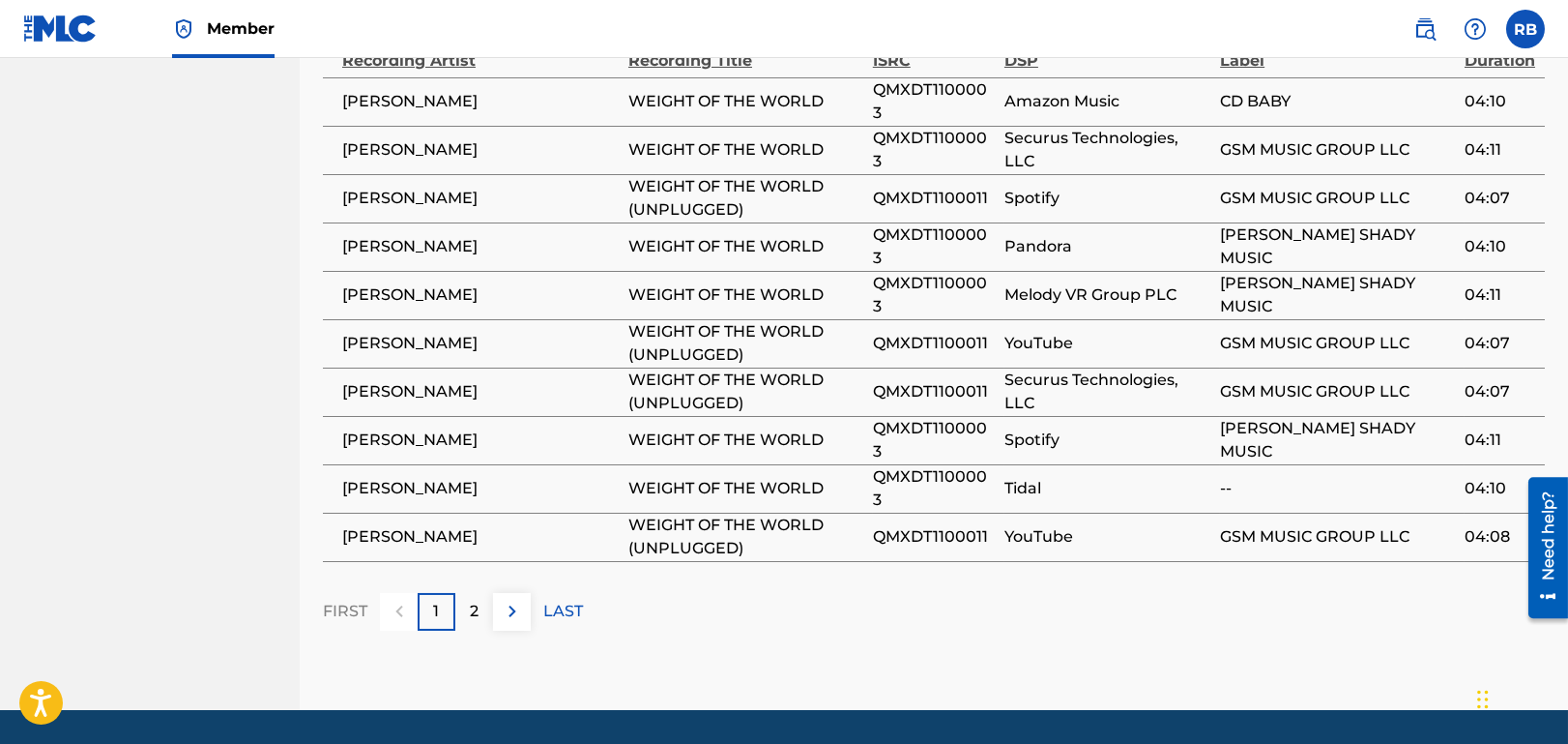
scroll to position [1322, 0]
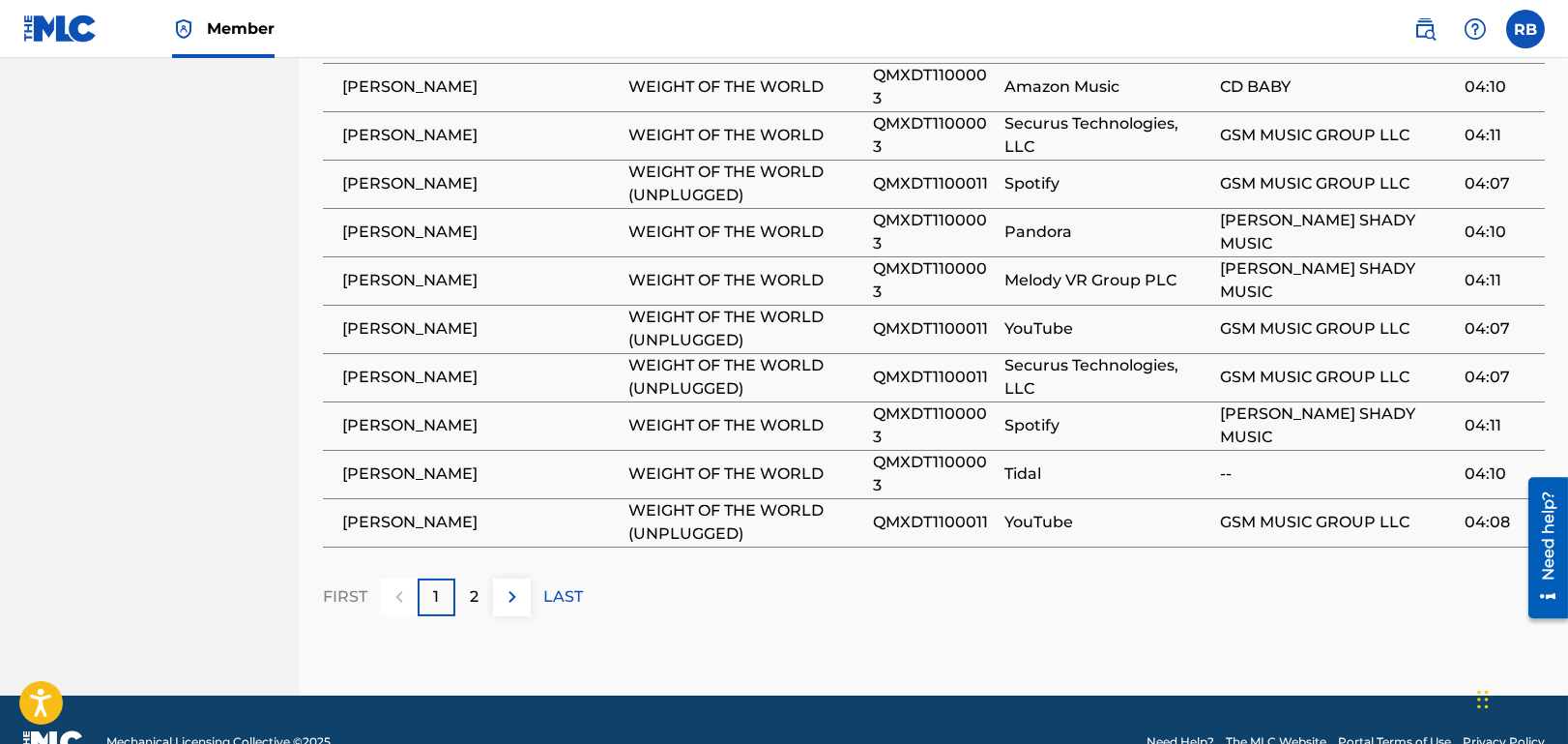
click at [478, 585] on p "2" at bounding box center [474, 597] width 9 height 24
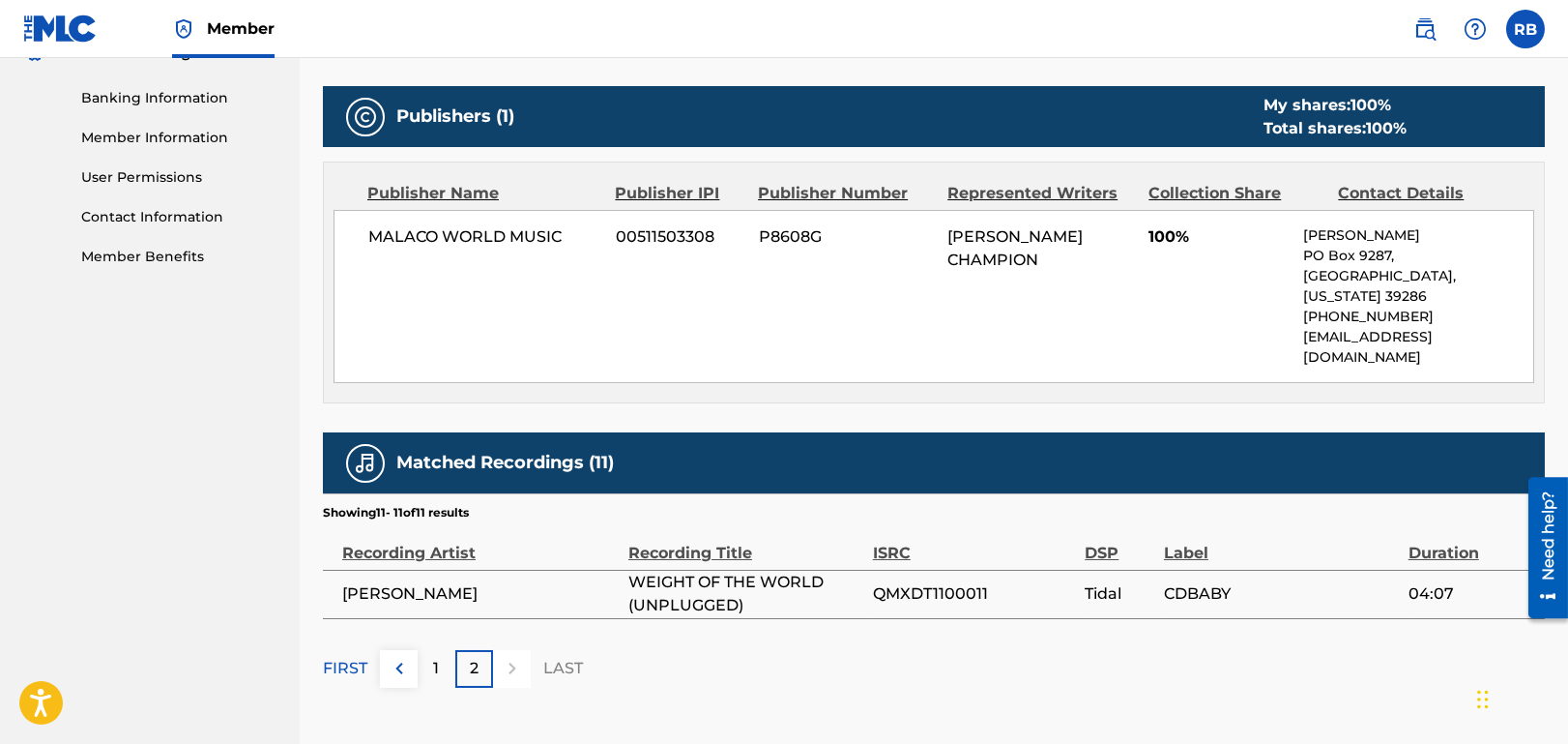
scroll to position [889, 0]
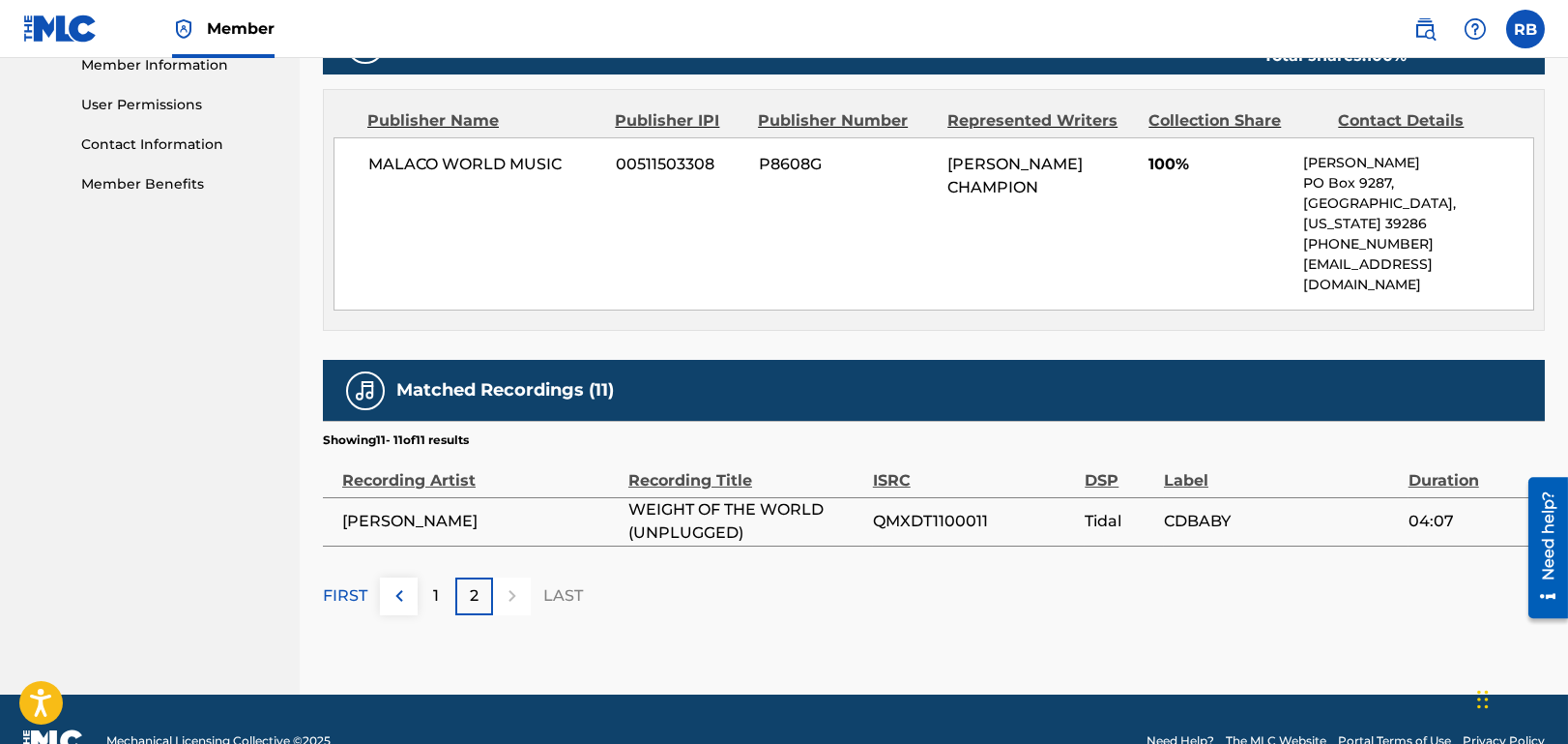
click at [435, 584] on p "1" at bounding box center [437, 596] width 6 height 24
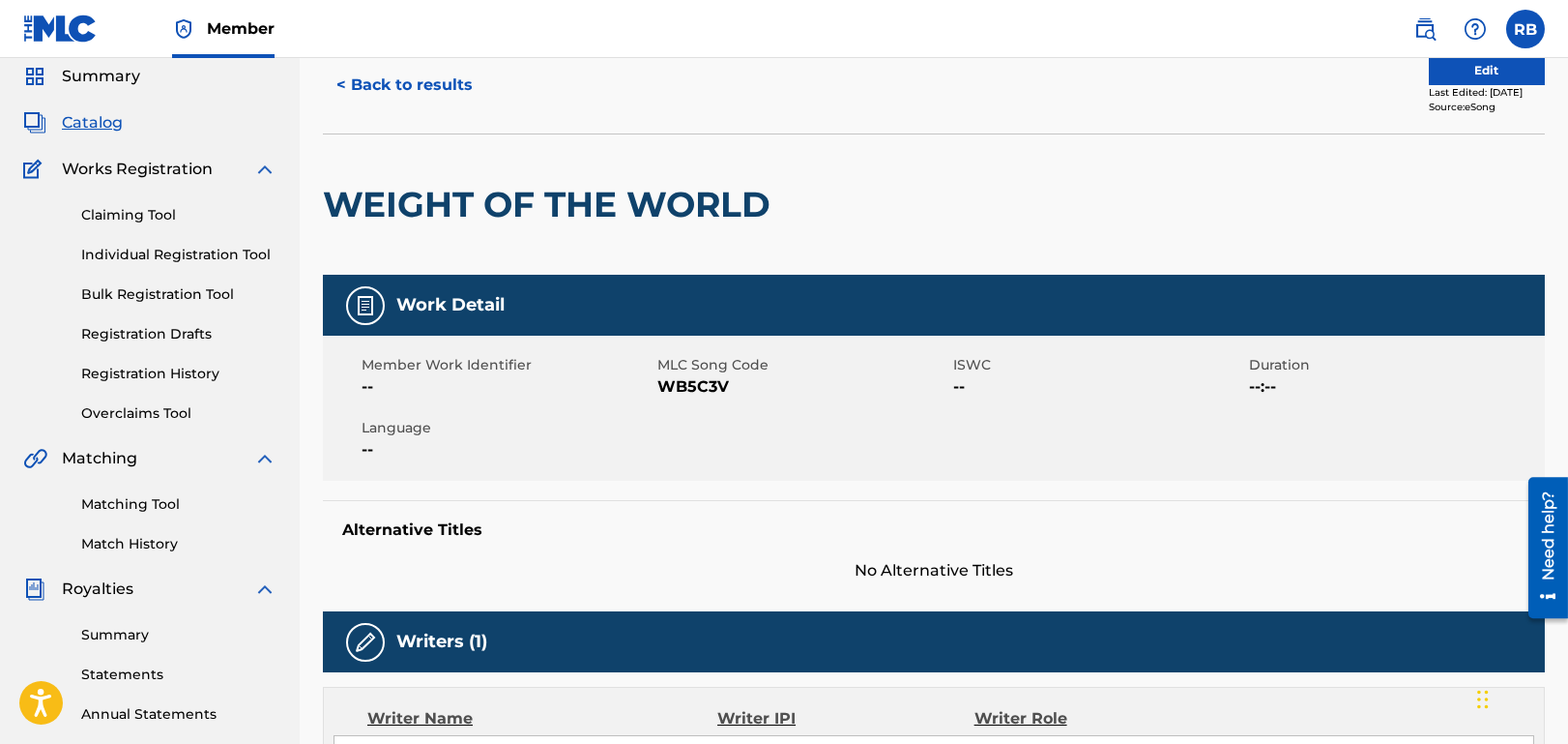
scroll to position [0, 0]
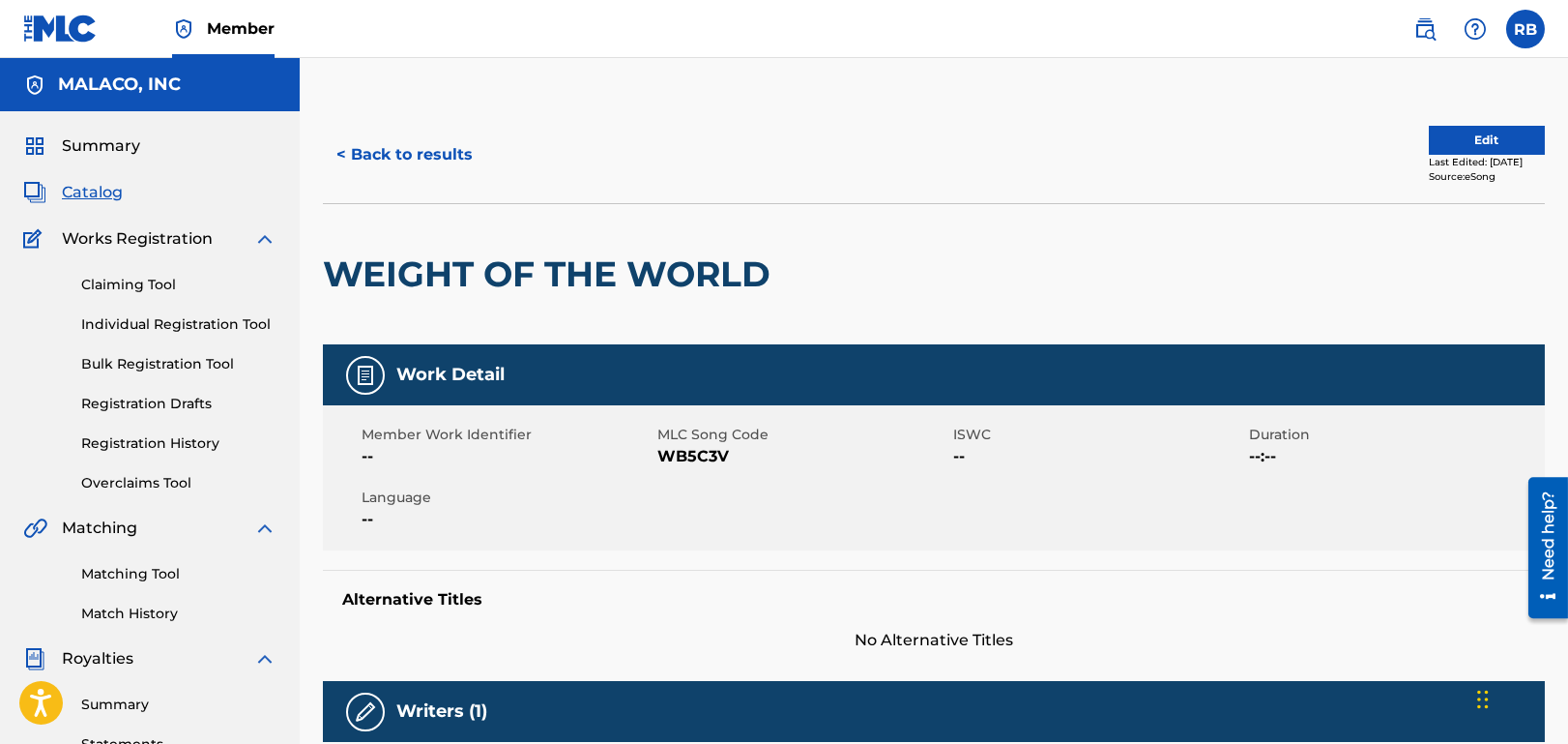
click at [384, 156] on button "< Back to results" at bounding box center [405, 154] width 163 height 48
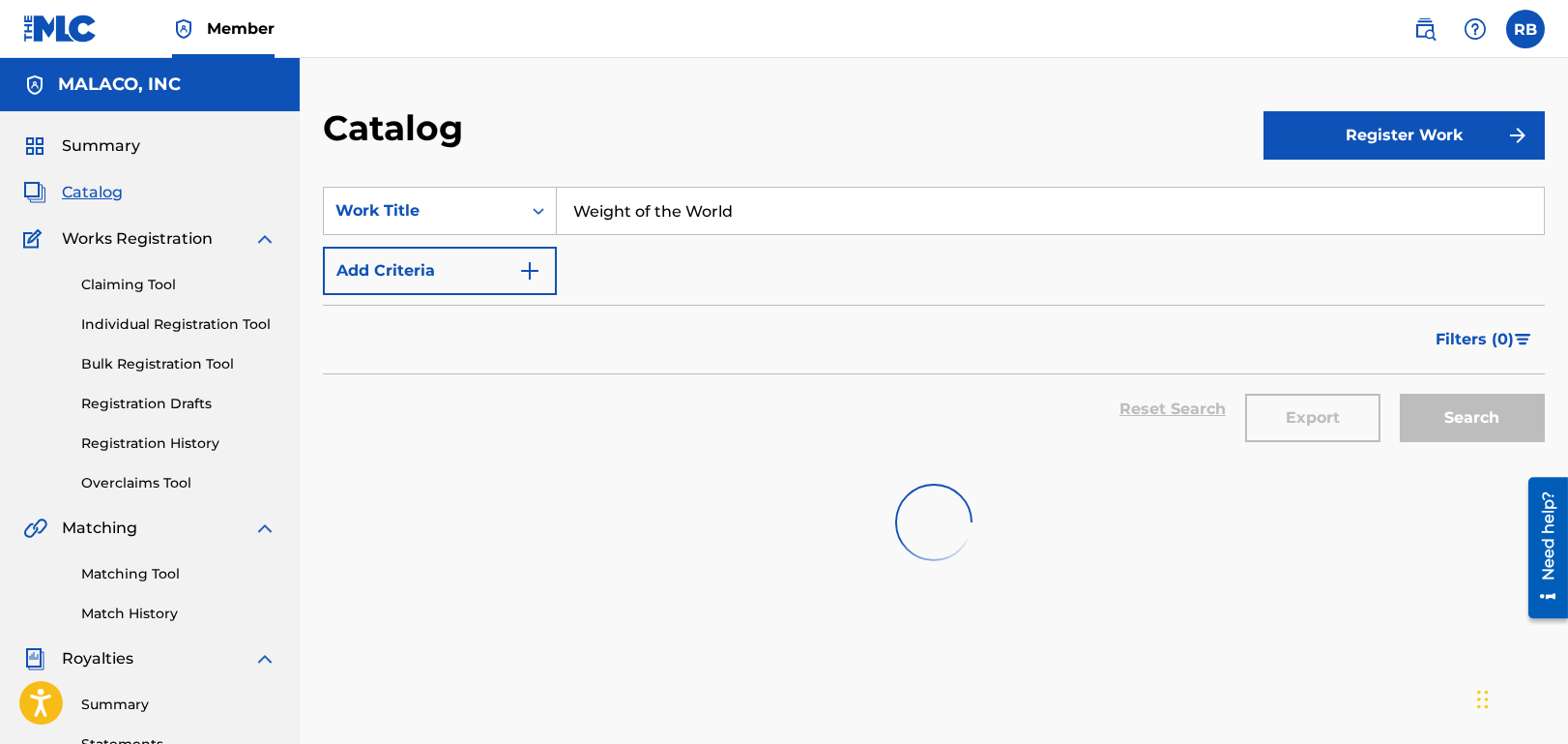
scroll to position [193, 0]
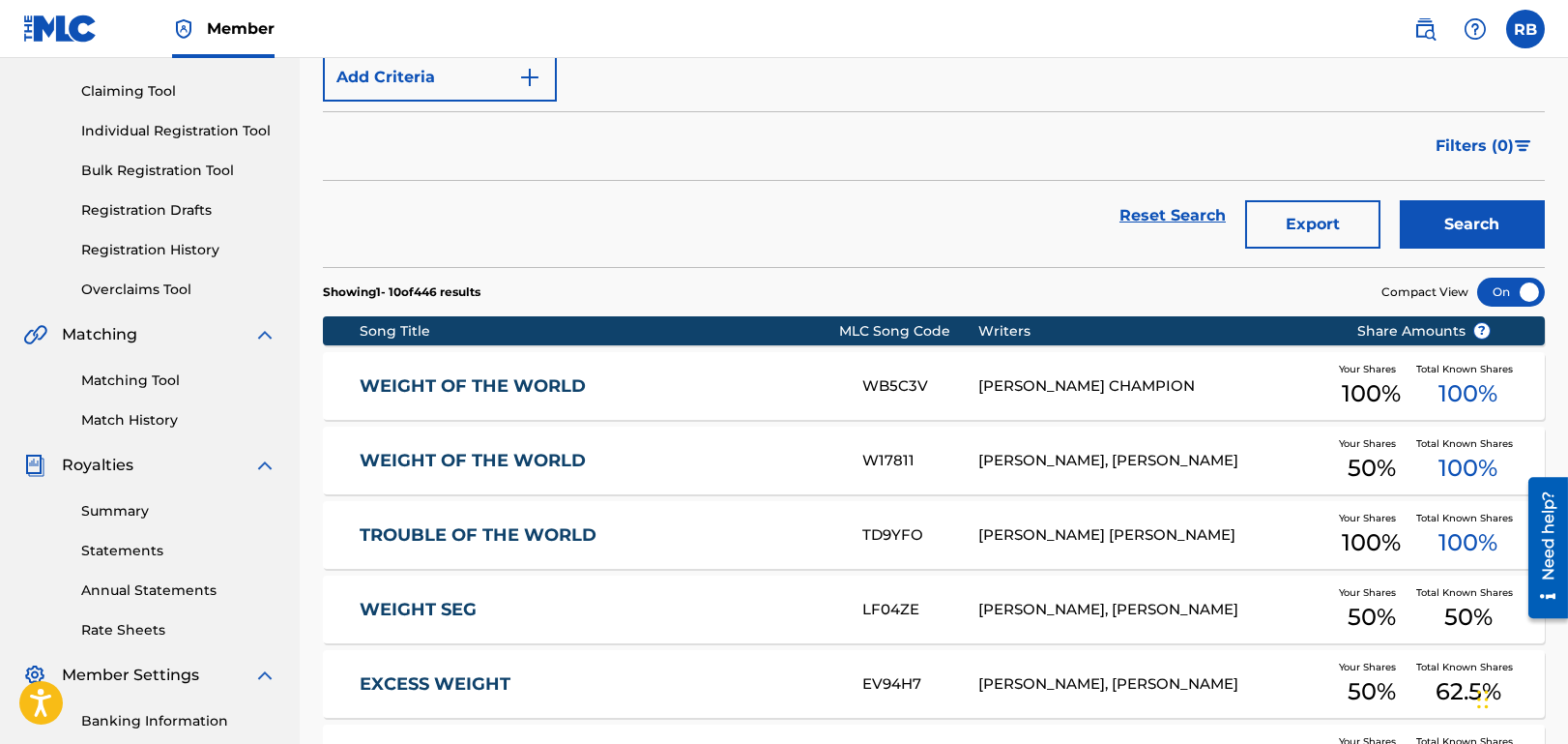
click at [477, 453] on link "WEIGHT OF THE WORLD" at bounding box center [598, 460] width 478 height 23
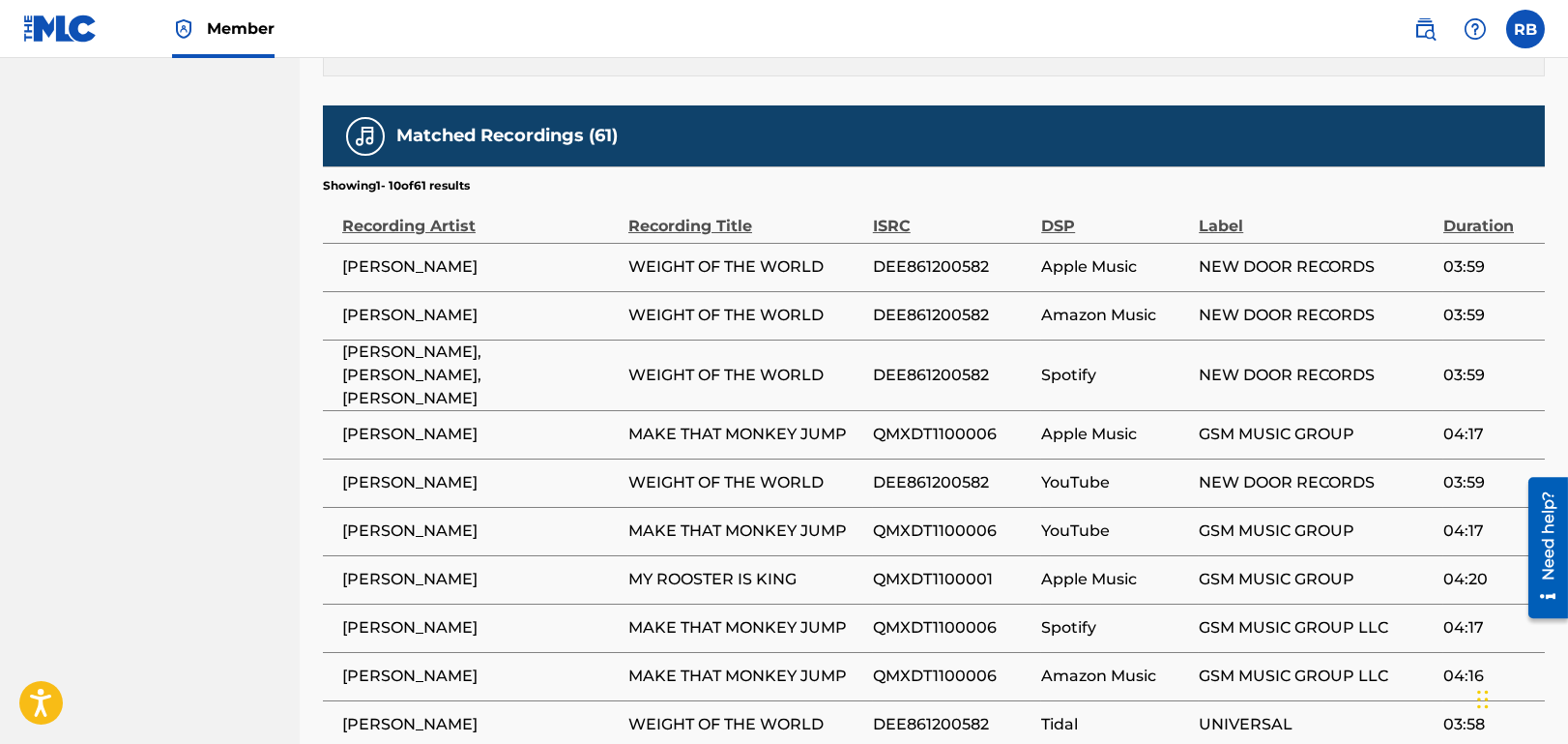
scroll to position [1451, 0]
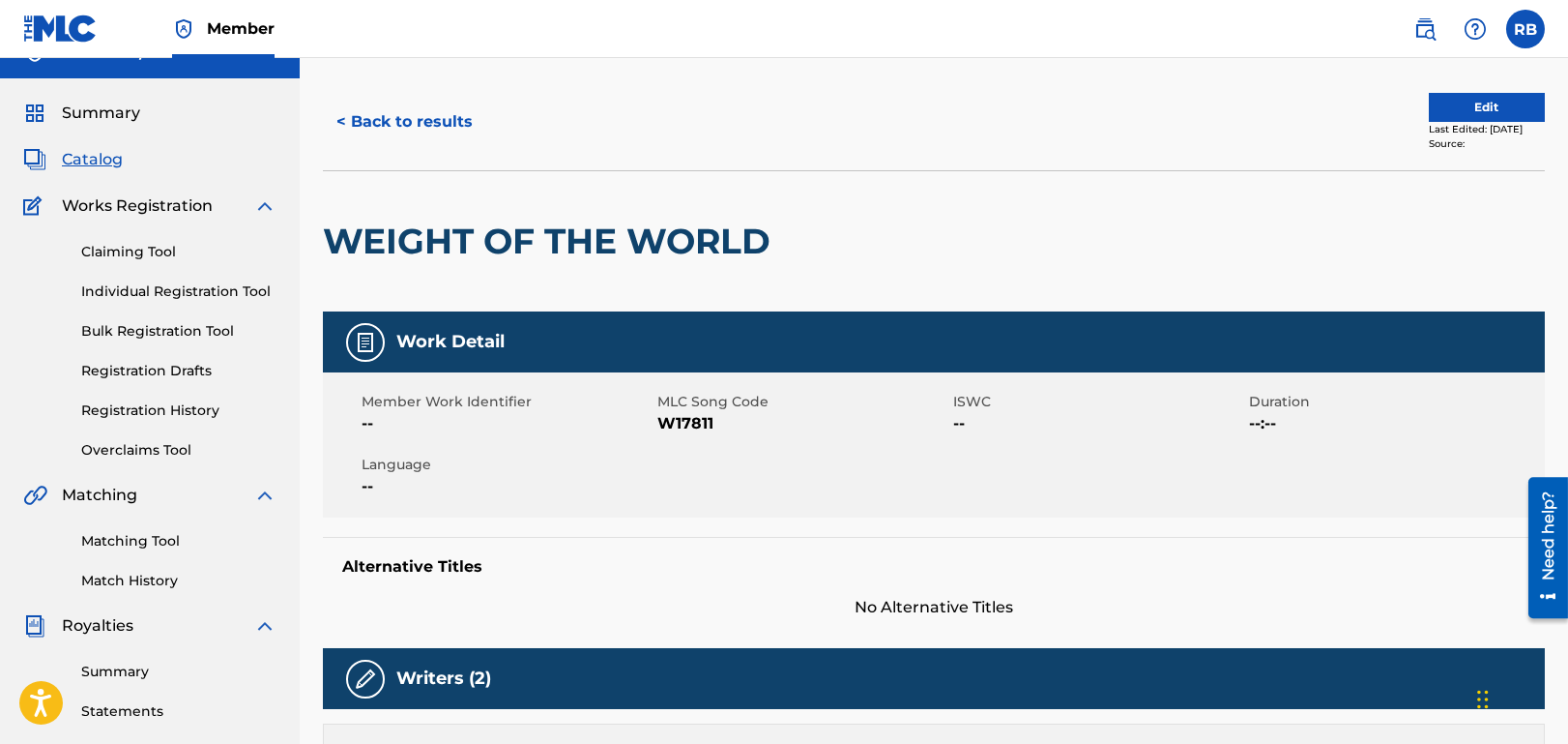
scroll to position [0, 0]
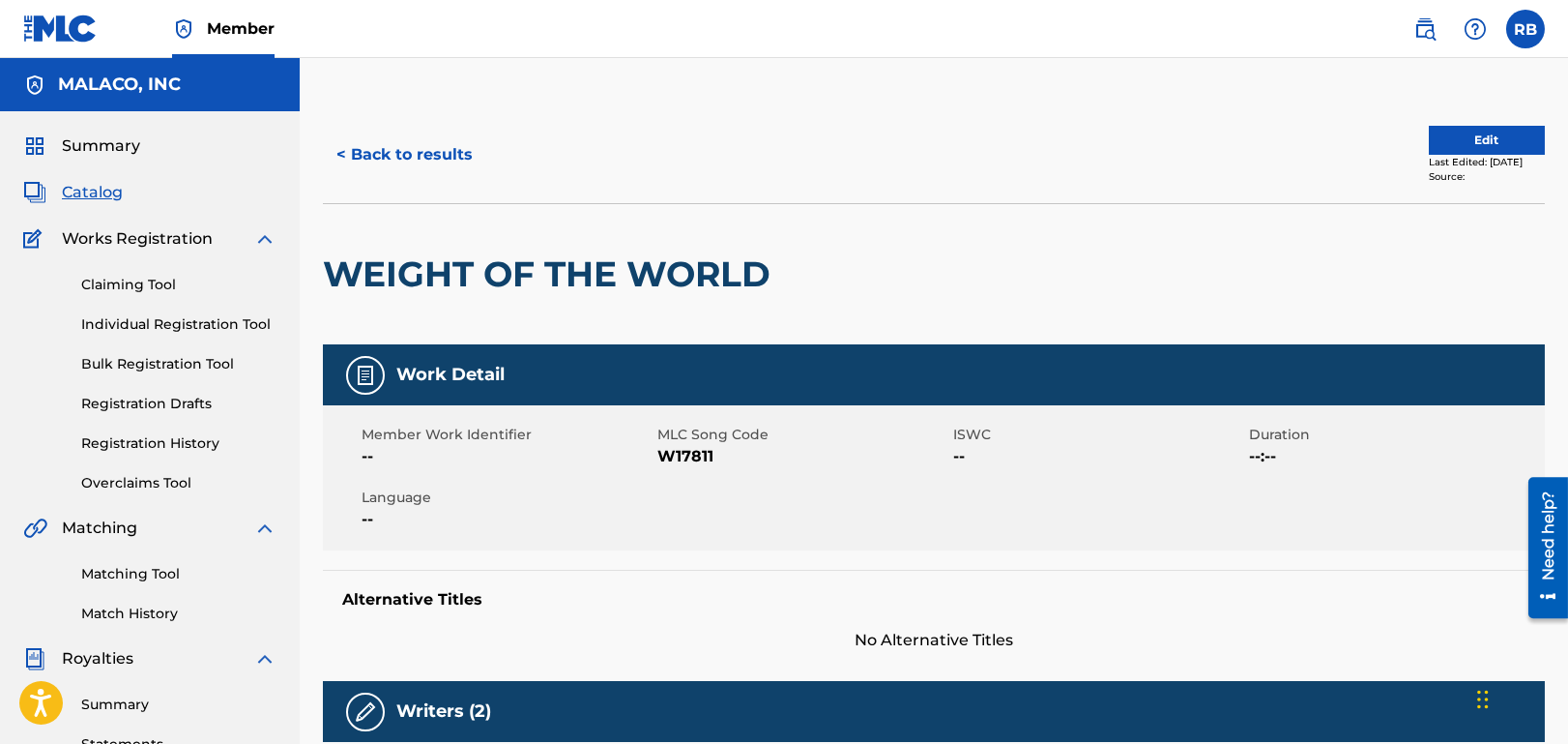
click at [1472, 133] on button "Edit" at bounding box center [1486, 140] width 116 height 29
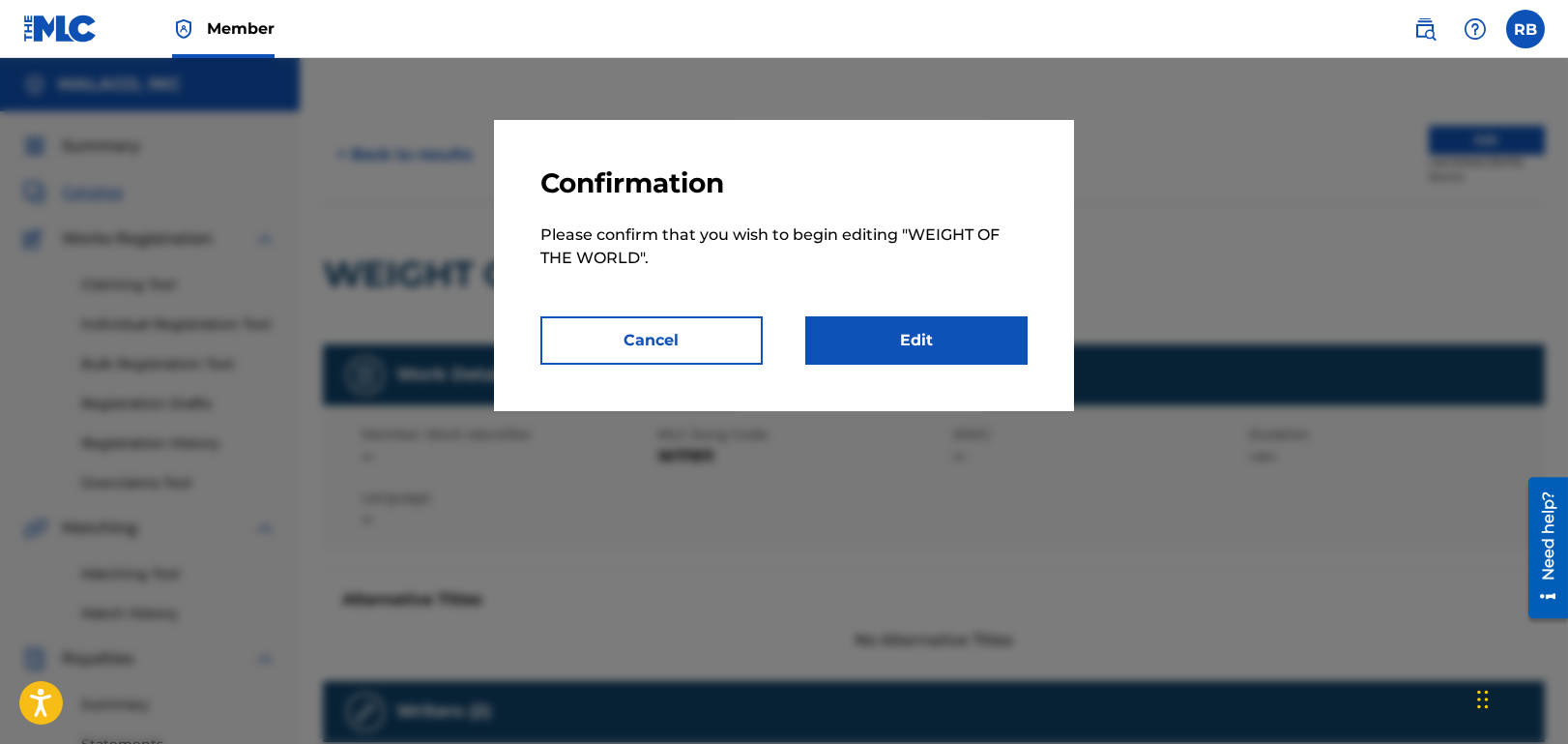
click at [882, 330] on link "Edit" at bounding box center [916, 340] width 223 height 48
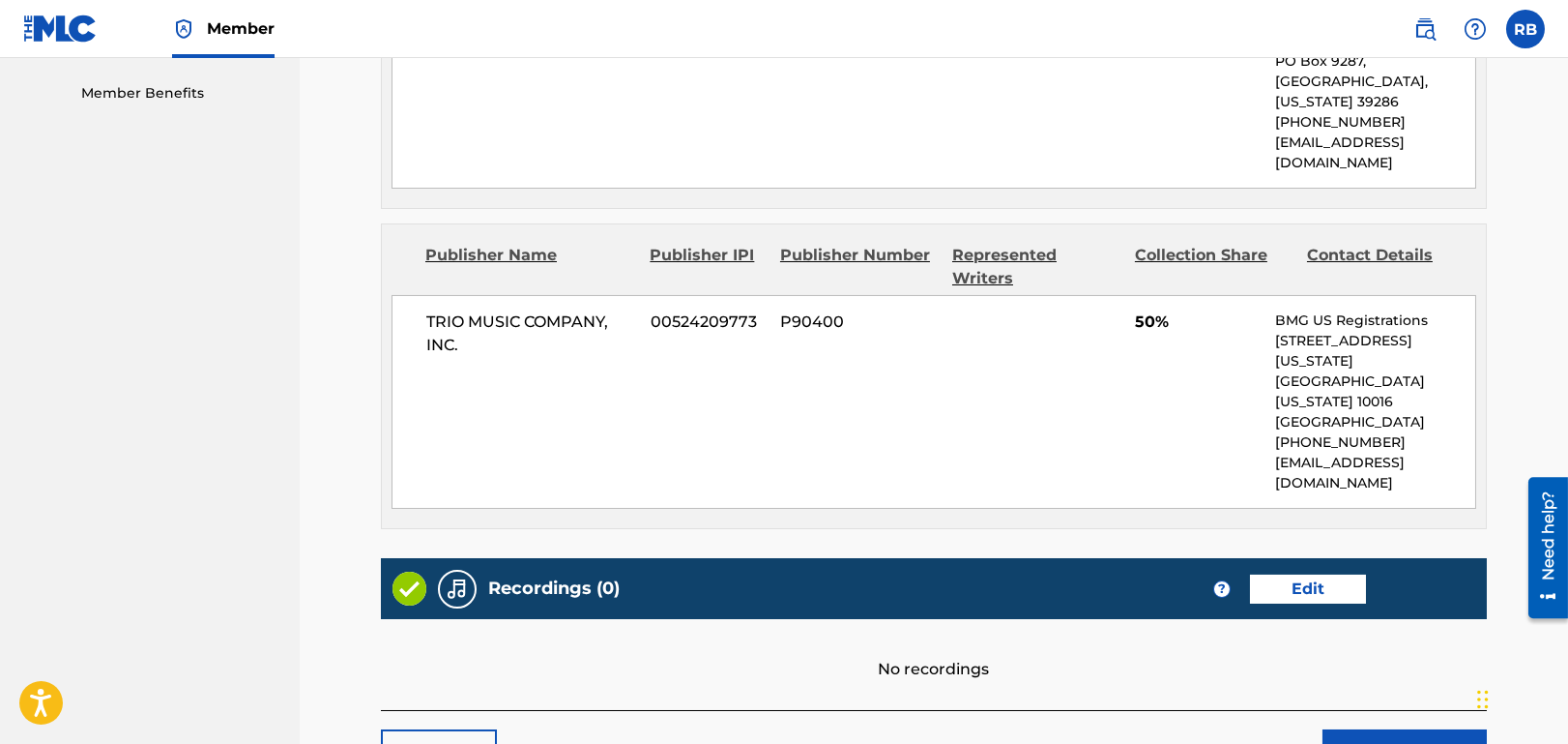
scroll to position [983, 0]
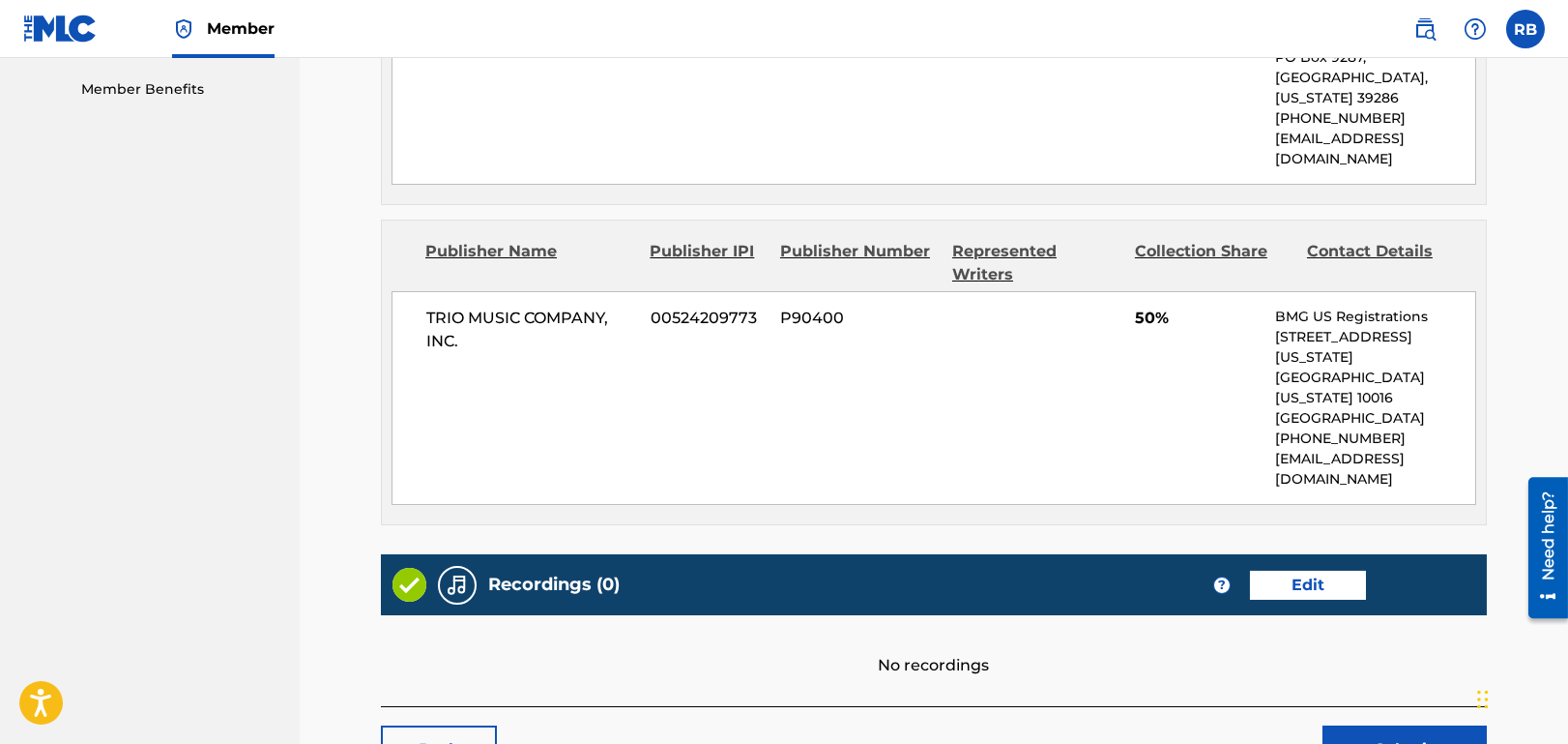
click at [450, 725] on link "Back" at bounding box center [439, 749] width 116 height 48
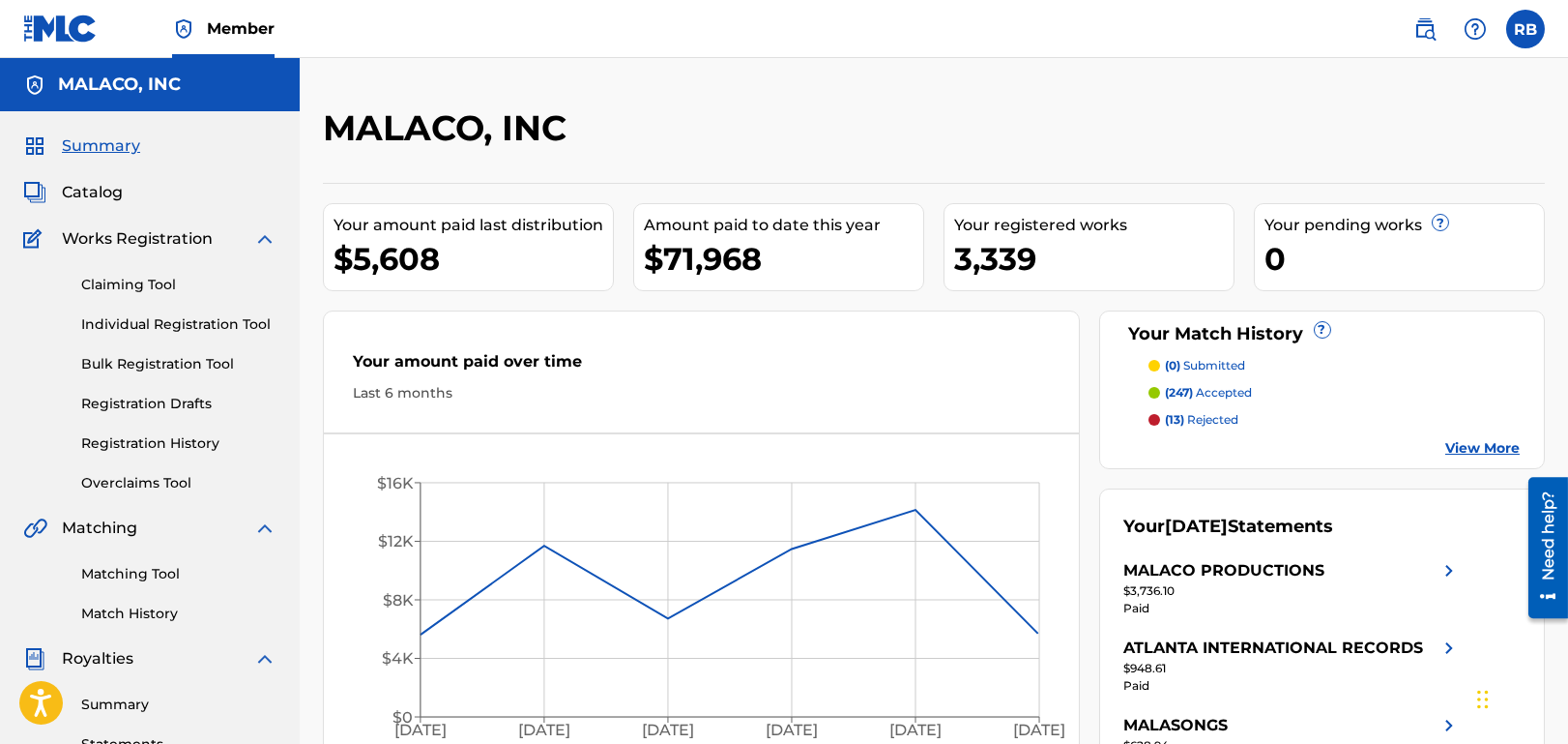
click at [101, 195] on span "Catalog" at bounding box center [93, 193] width 61 height 24
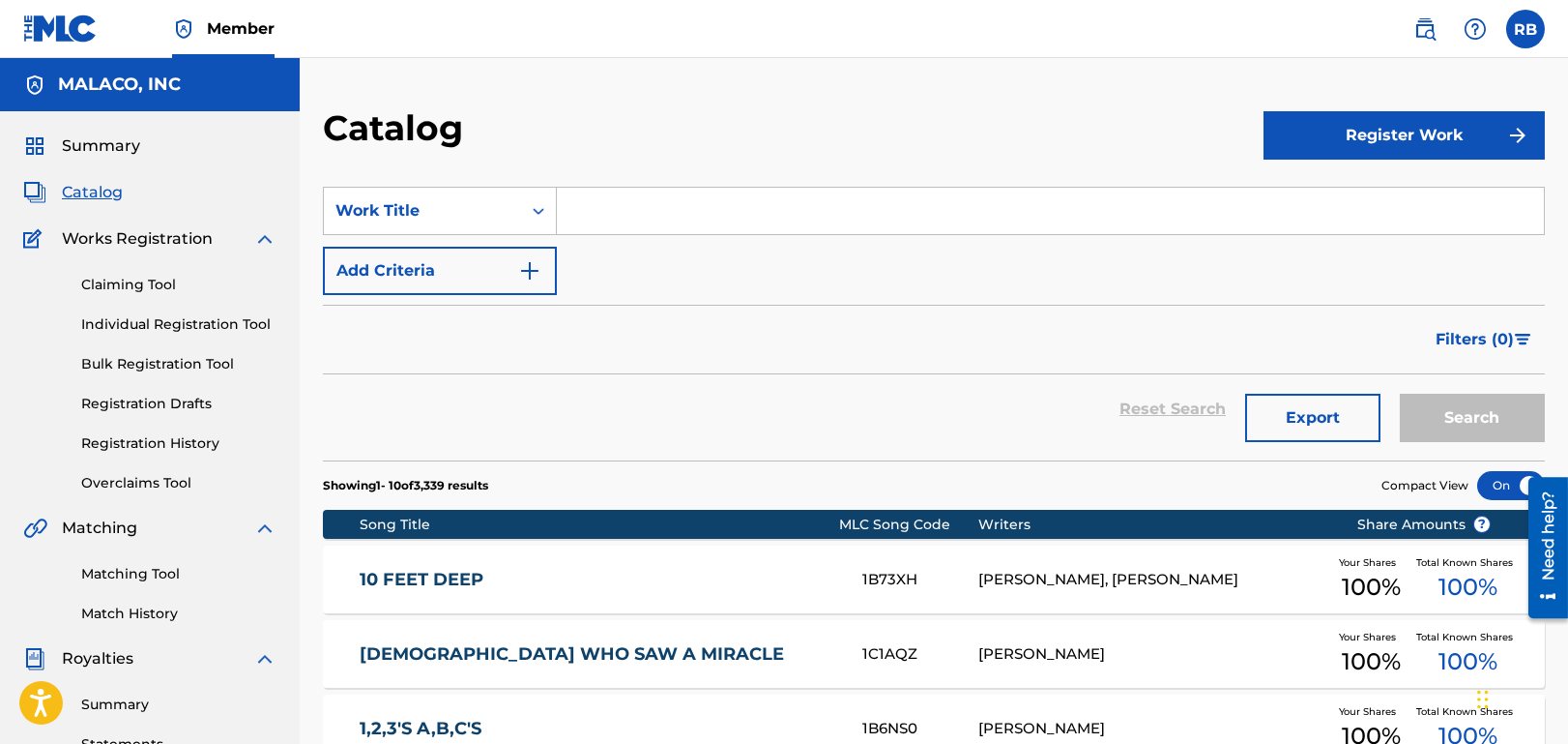
click at [681, 205] on input "Search Form" at bounding box center [1050, 210] width 987 height 46
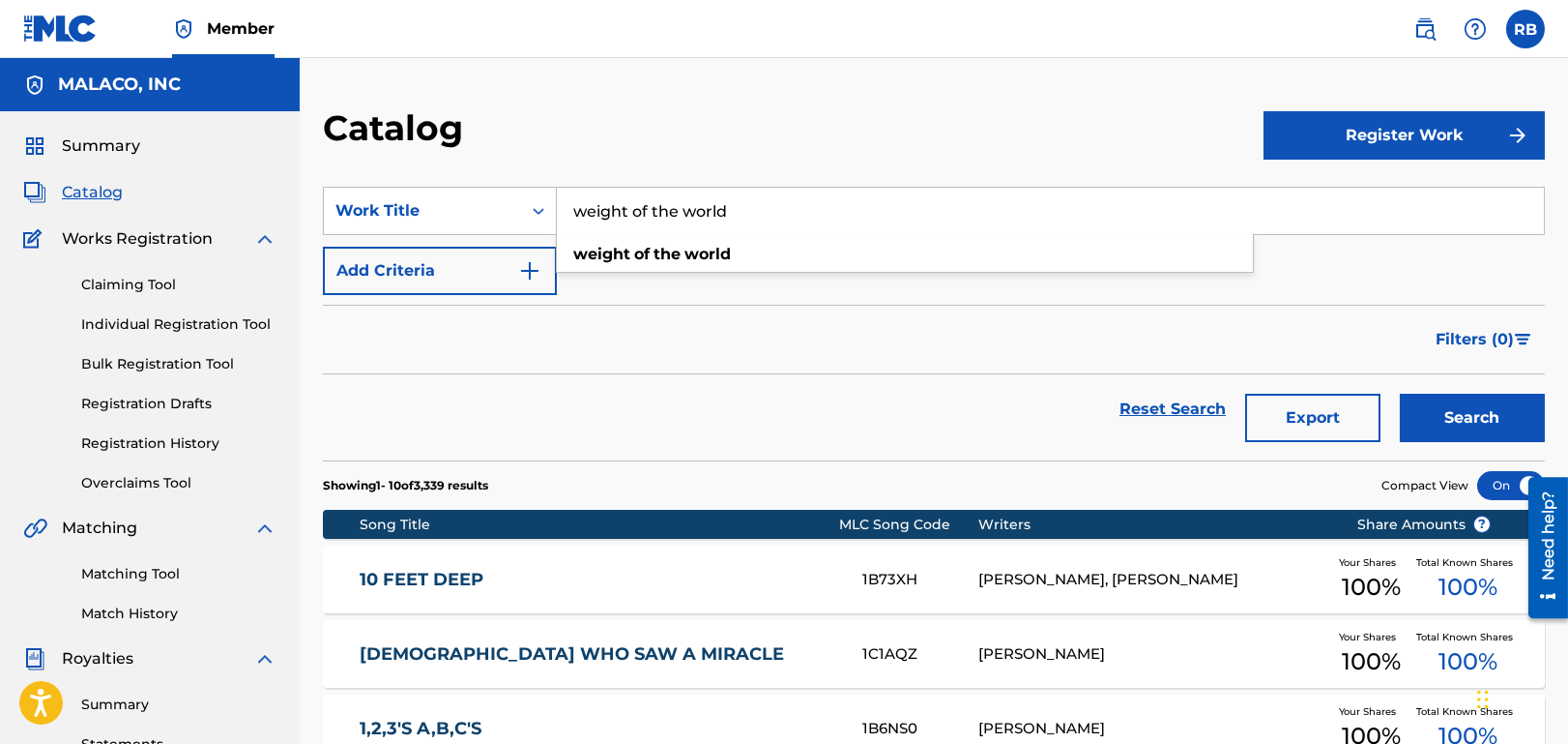
type input "weight of the world"
click at [1400, 393] on button "Search" at bounding box center [1471, 417] width 145 height 48
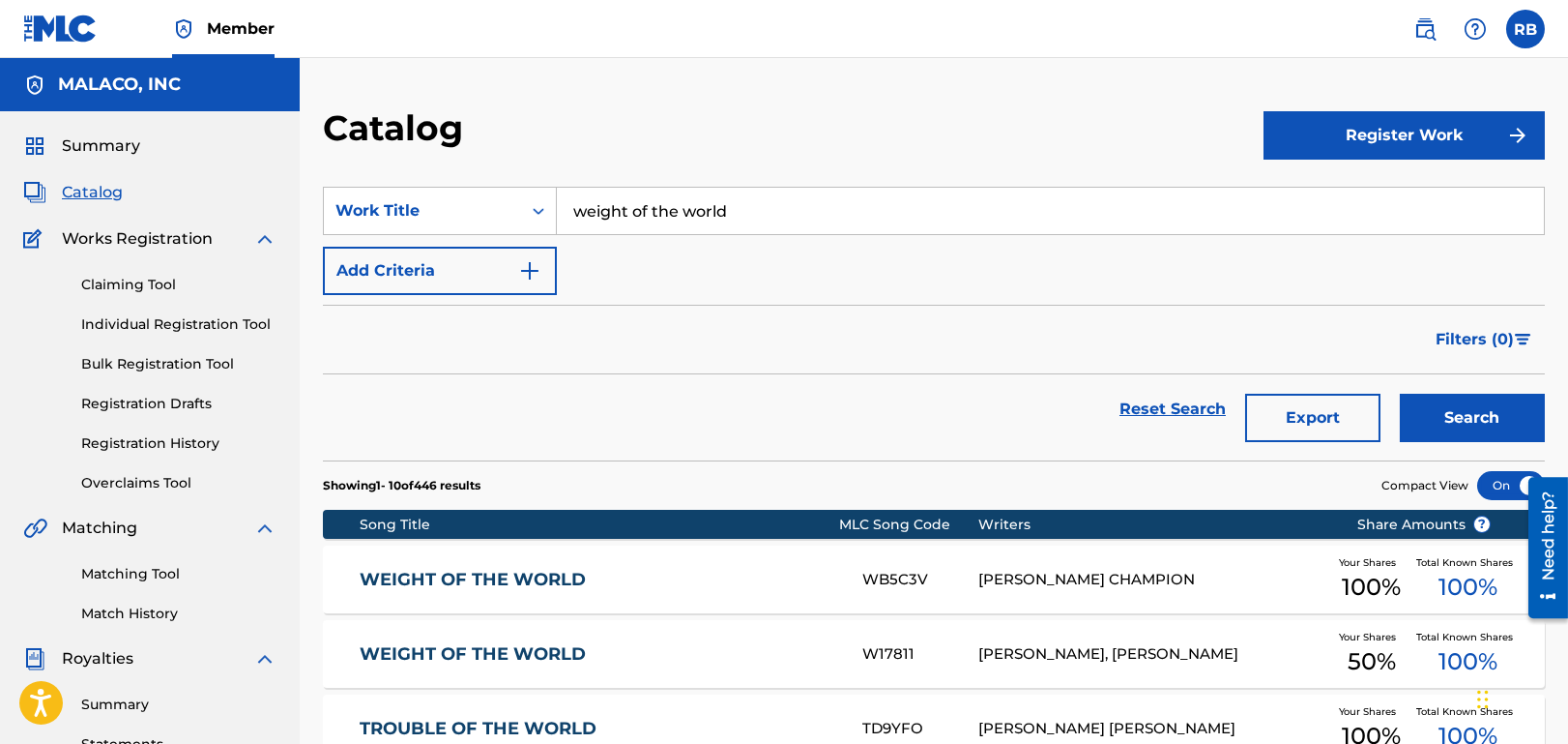
click at [557, 648] on link "WEIGHT OF THE WORLD" at bounding box center [598, 654] width 478 height 23
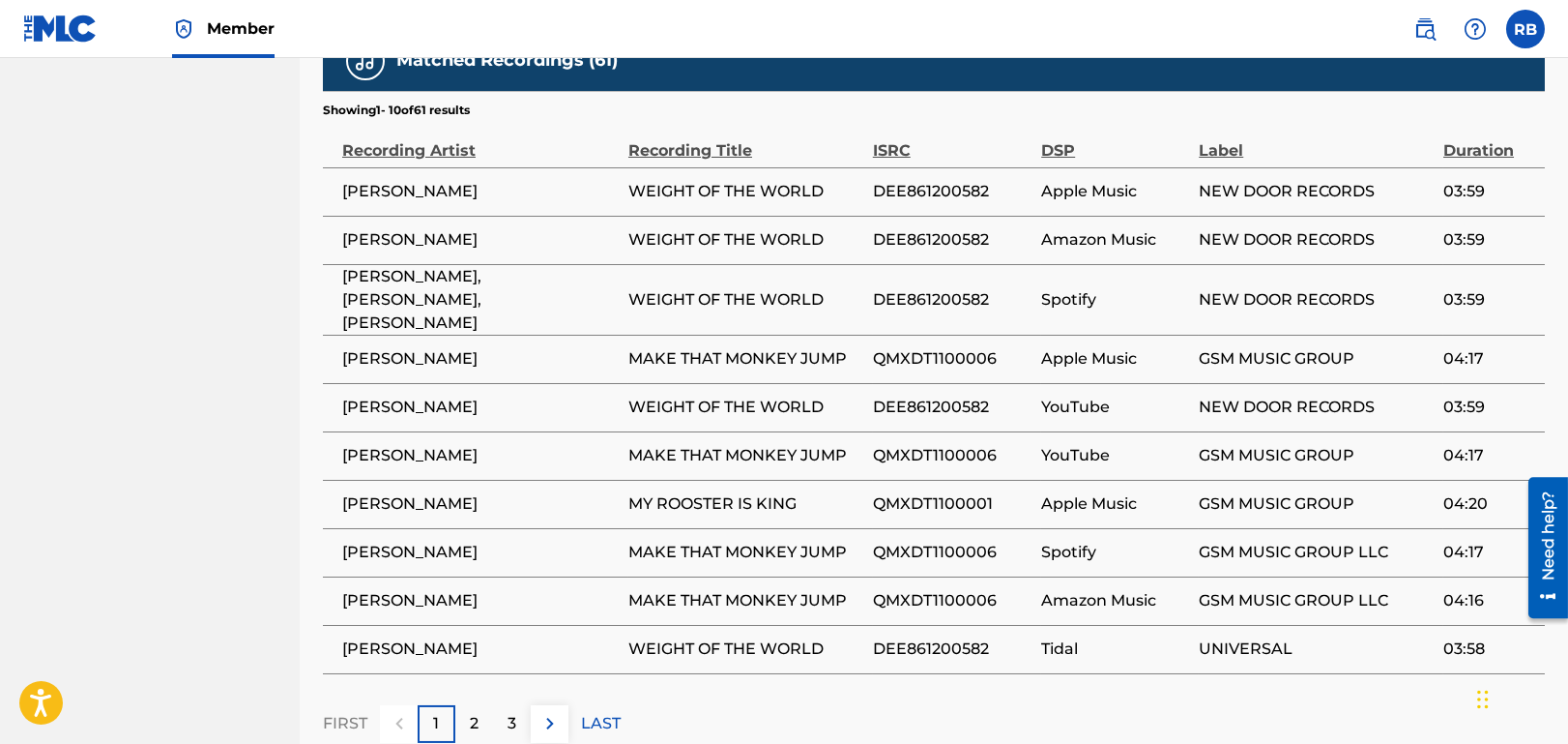
scroll to position [1477, 0]
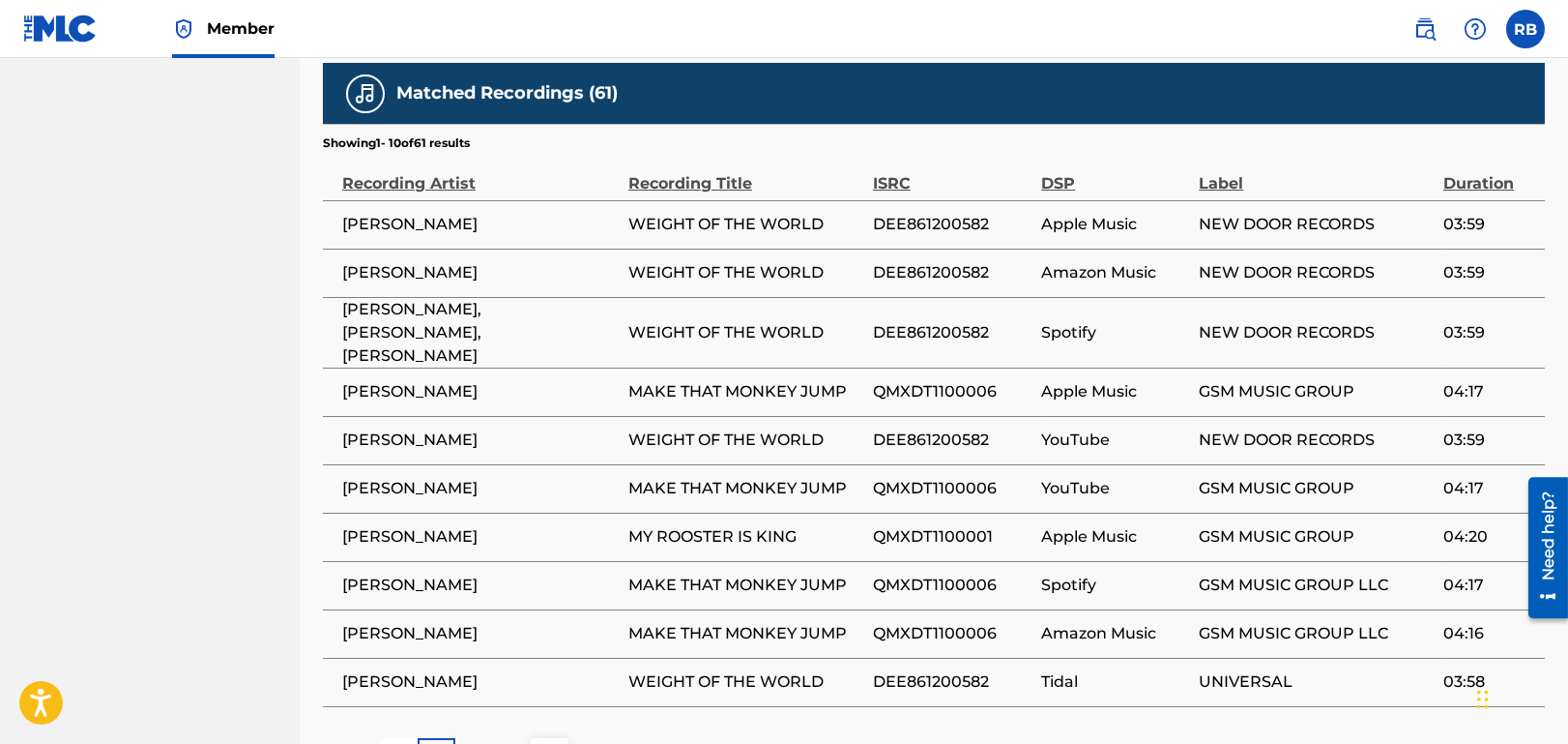
click at [475, 743] on p "2" at bounding box center [474, 757] width 9 height 24
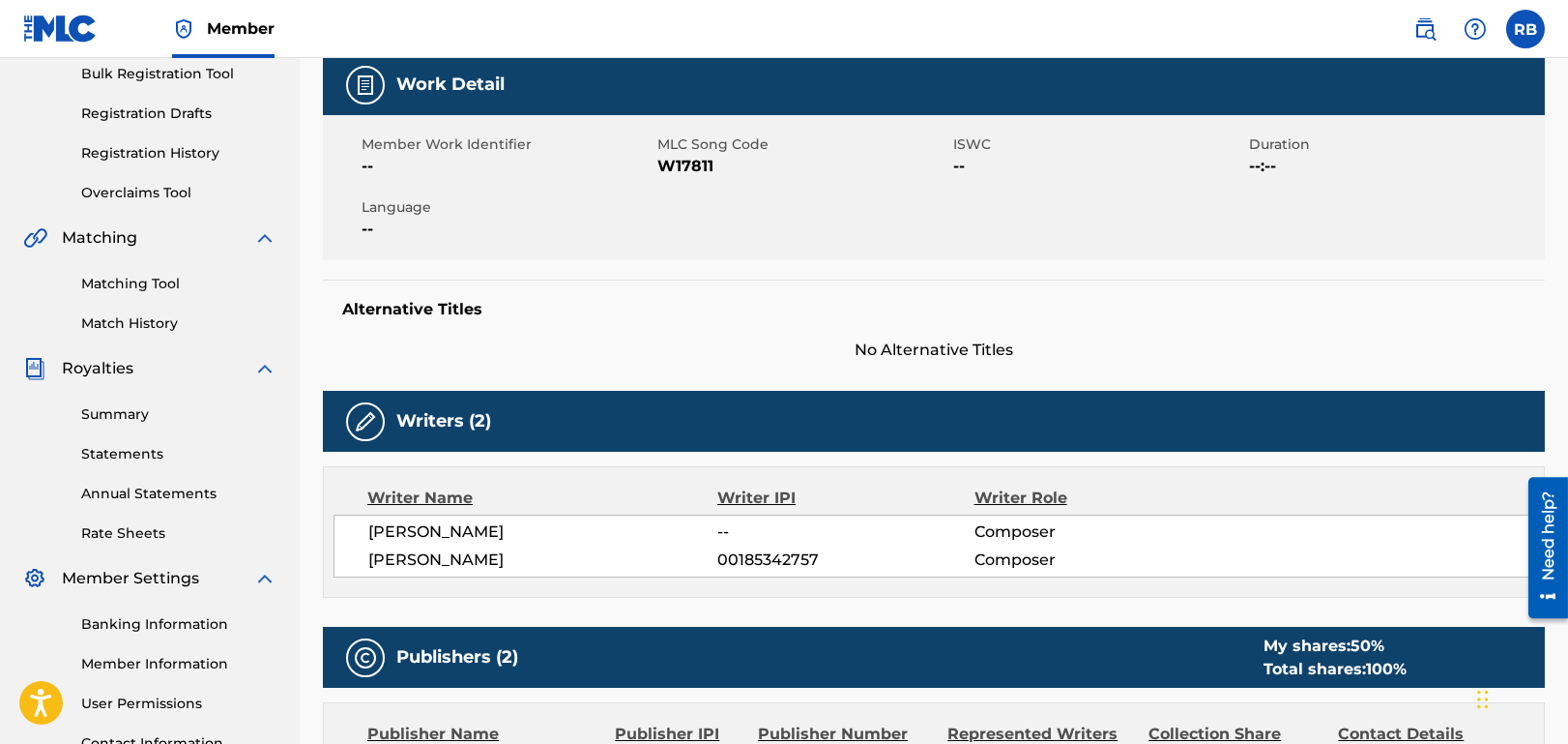
scroll to position [0, 0]
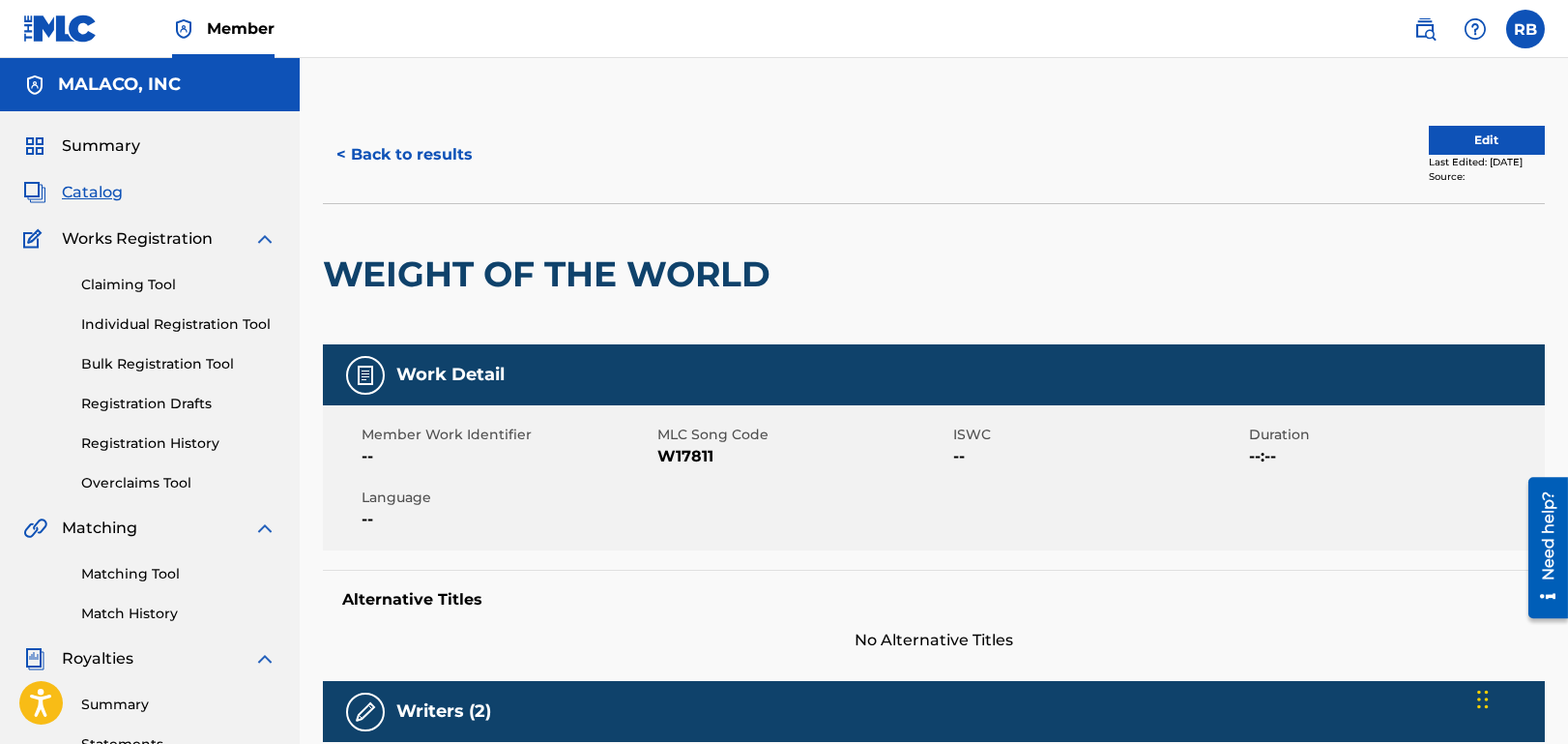
click at [416, 159] on button "< Back to results" at bounding box center [405, 154] width 163 height 48
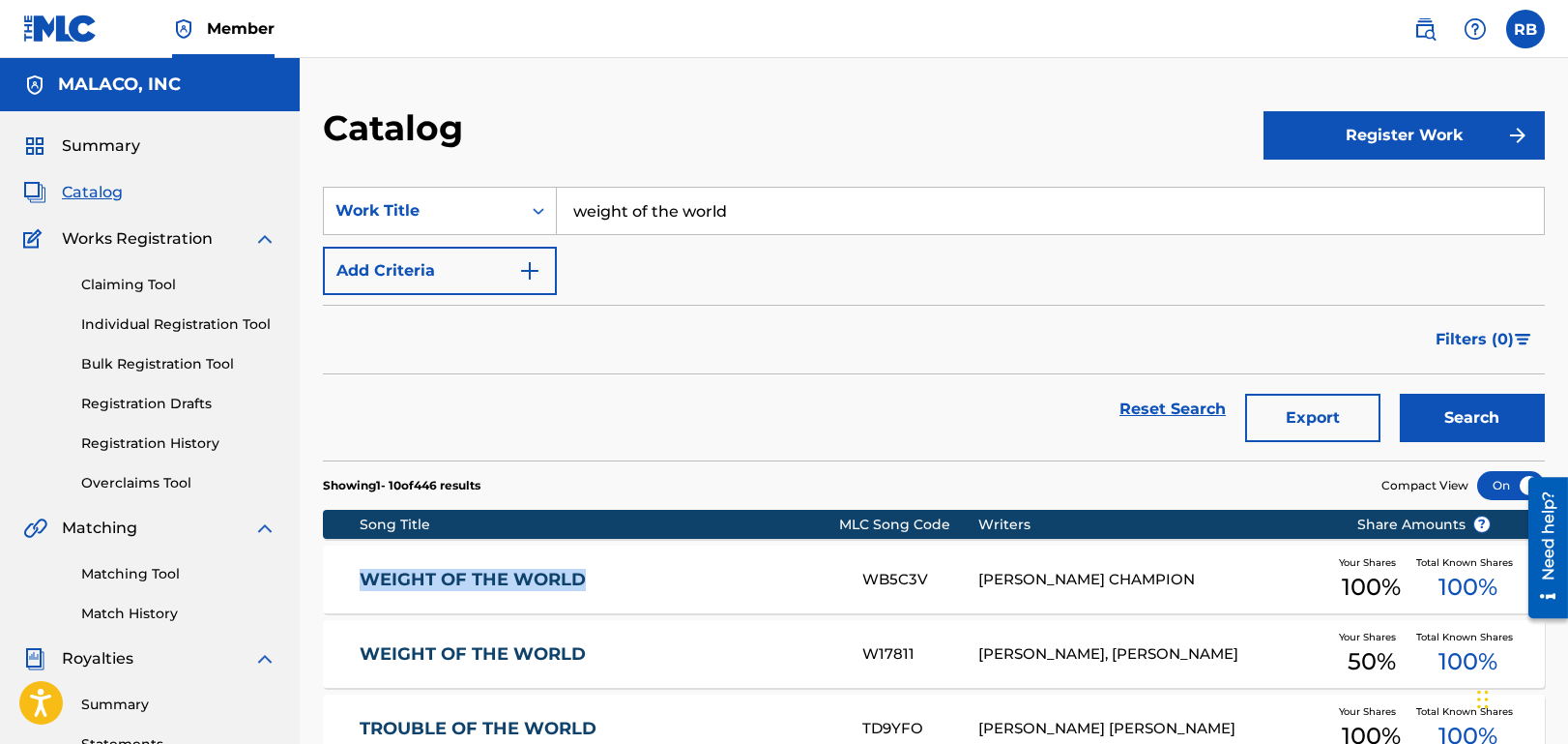
drag, startPoint x: 588, startPoint y: 585, endPoint x: 356, endPoint y: 587, distance: 232.0
click at [356, 587] on div "WEIGHT OF THE WORLD WB5C3V GRADY DARNELL CHAMPION Your Shares 100 % Total Known…" at bounding box center [934, 578] width 1221 height 68
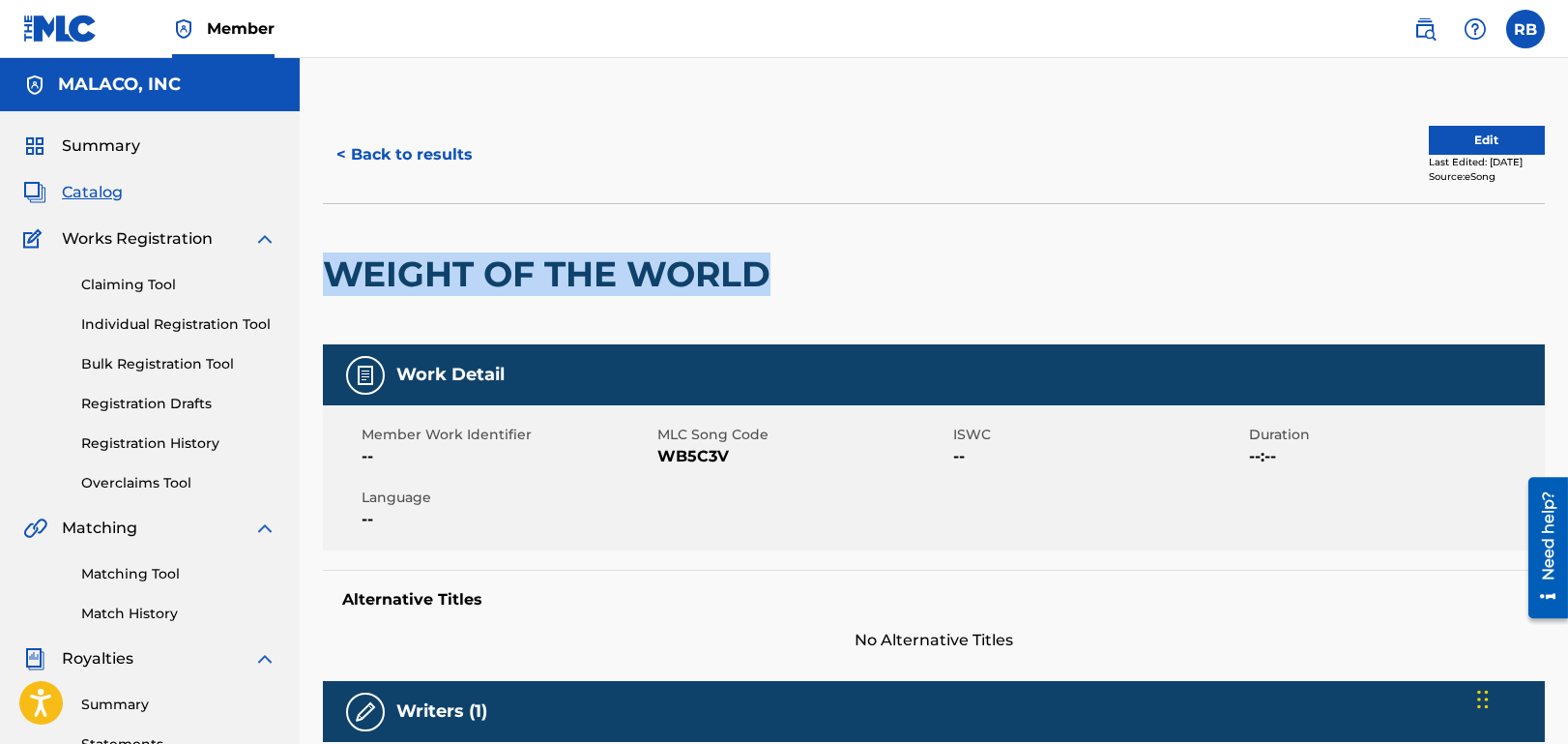
drag, startPoint x: 780, startPoint y: 278, endPoint x: 326, endPoint y: 286, distance: 454.1
click at [326, 286] on h2 "WEIGHT OF THE WORLD" at bounding box center [552, 274] width 457 height 43
copy h2 "WEIGHT OF THE WORLD"
